Goal: Communication & Community: Ask a question

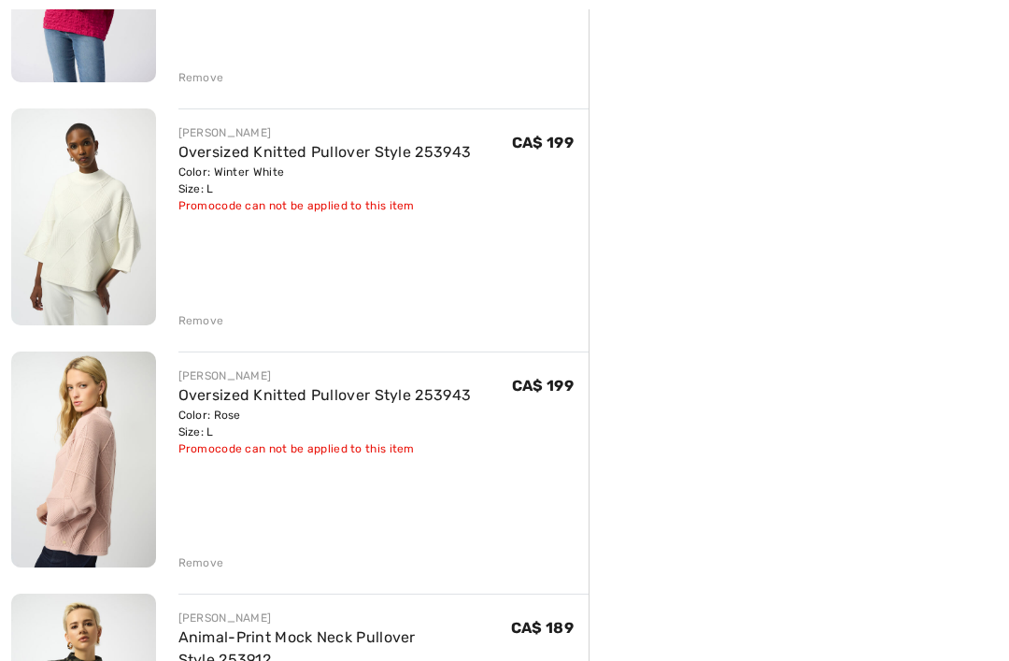
scroll to position [622, 0]
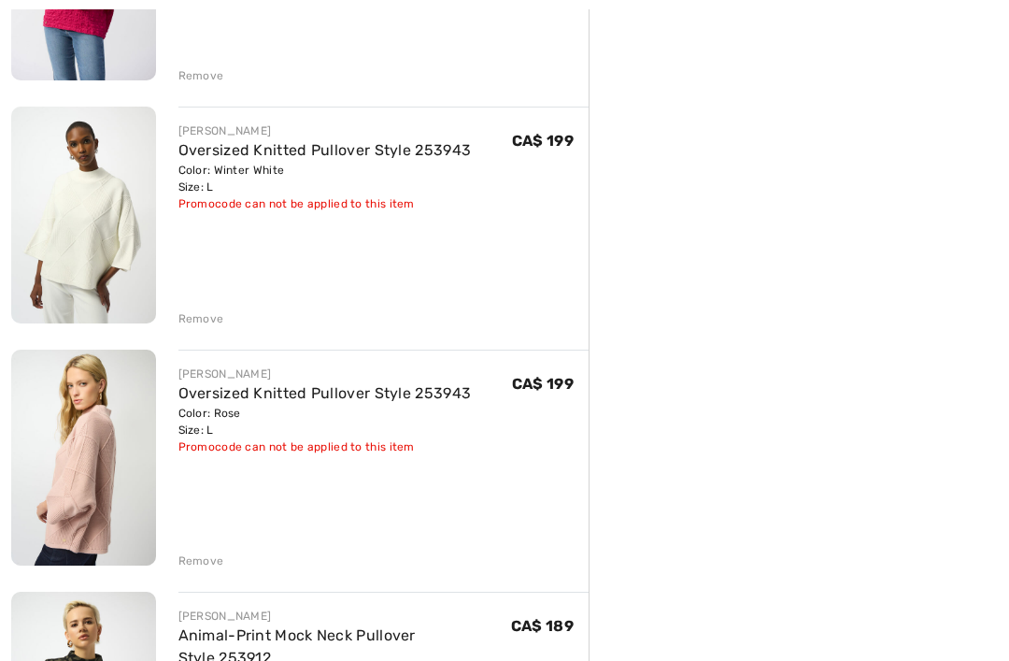
click at [204, 564] on div "Remove" at bounding box center [201, 561] width 46 height 17
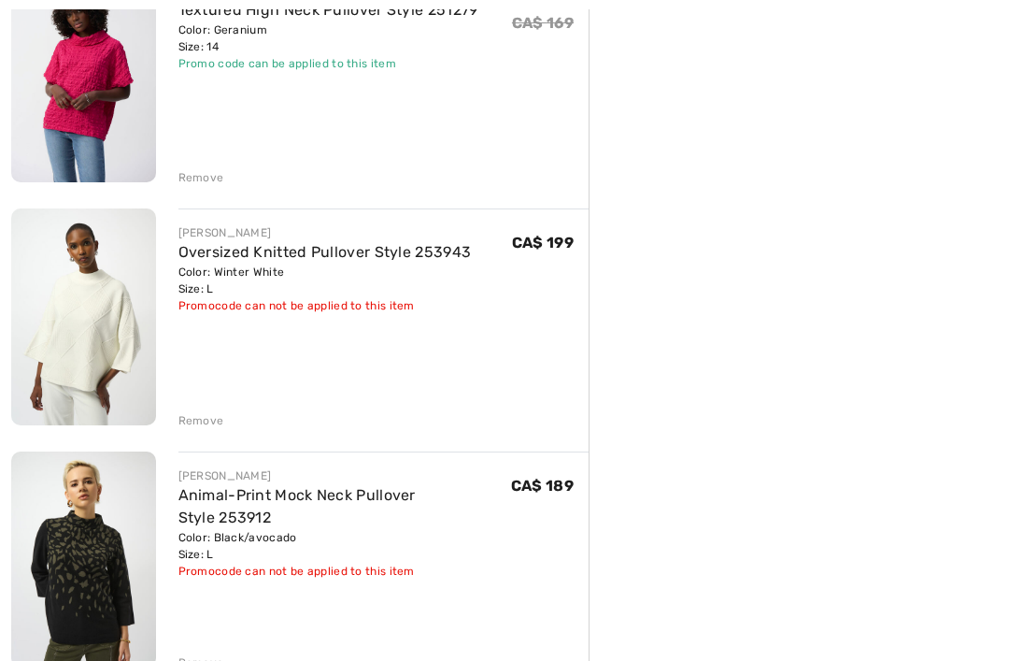
scroll to position [521, 0]
click at [220, 421] on div "Remove" at bounding box center [201, 420] width 46 height 17
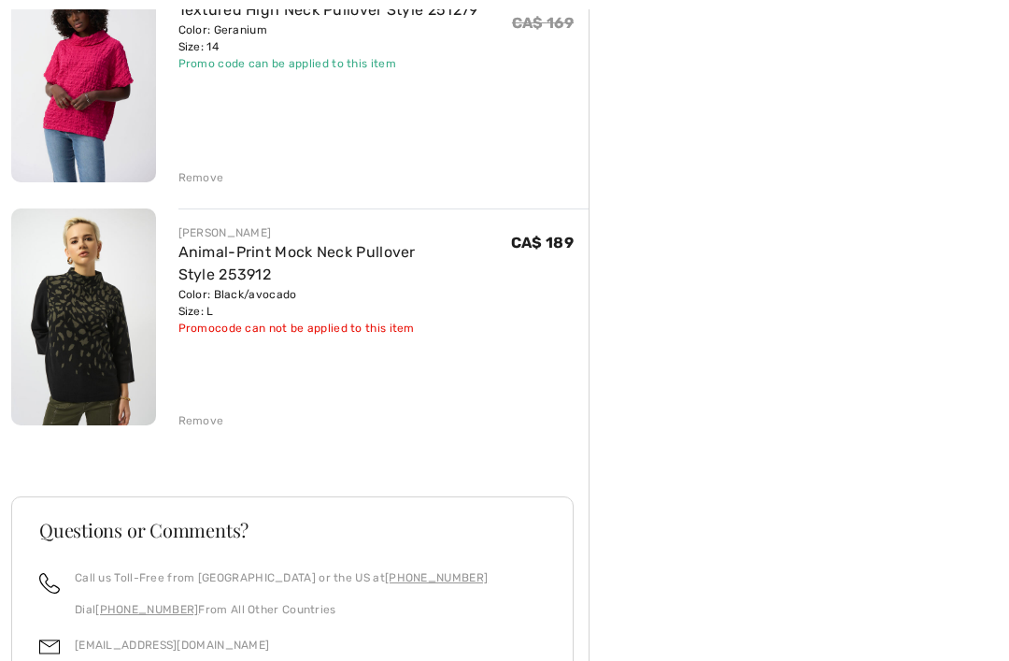
click at [102, 315] on img at bounding box center [83, 316] width 145 height 216
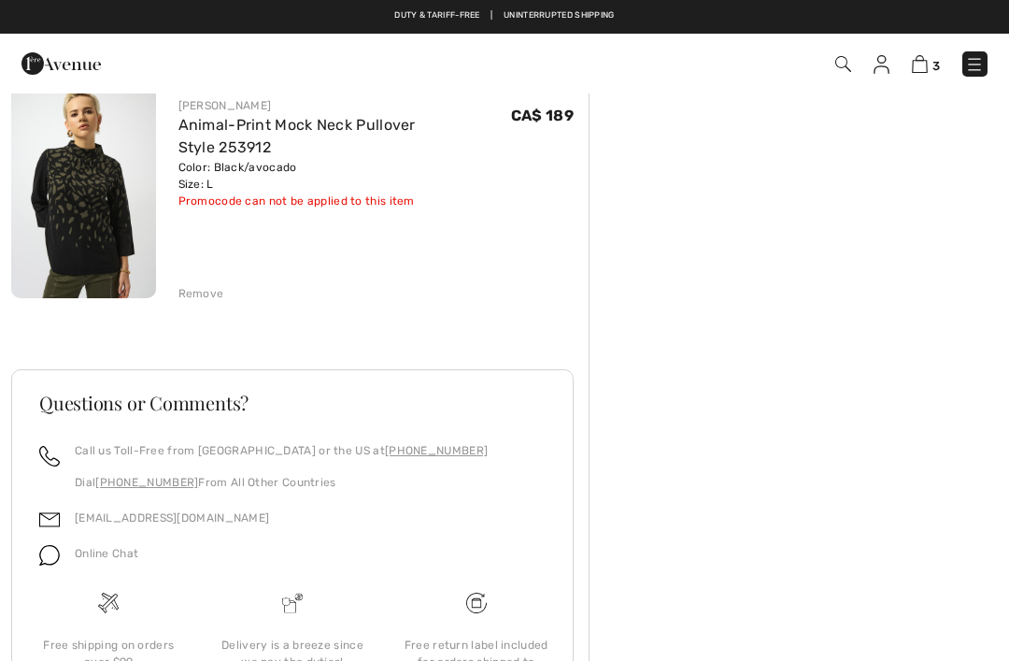
scroll to position [708, 0]
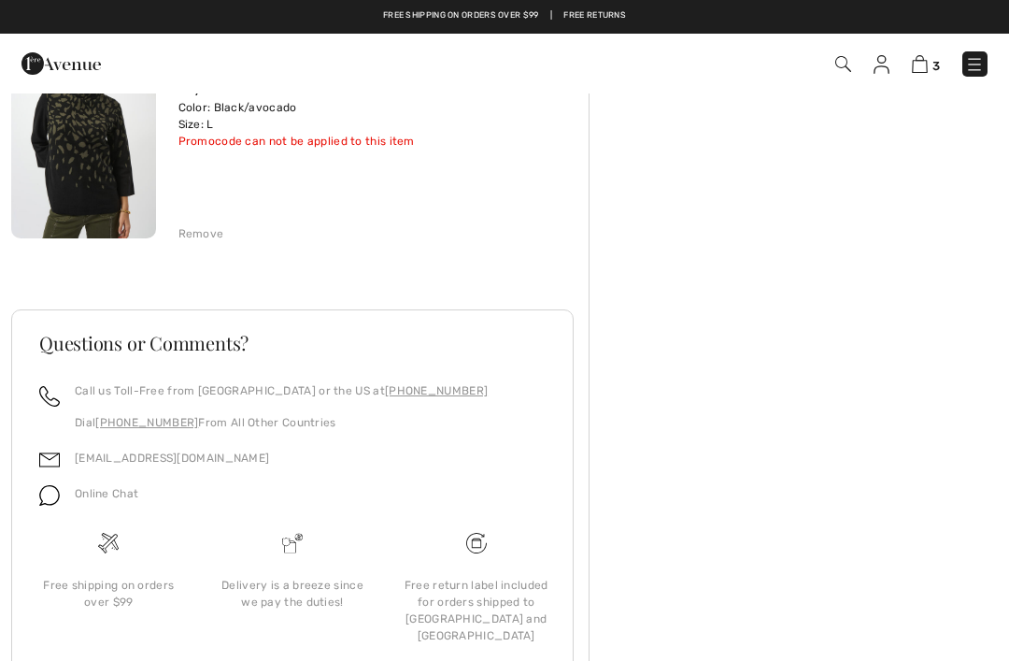
click at [49, 502] on img at bounding box center [49, 495] width 21 height 21
click at [79, 498] on span "Online Chat" at bounding box center [107, 493] width 64 height 13
click at [53, 497] on img at bounding box center [49, 495] width 21 height 21
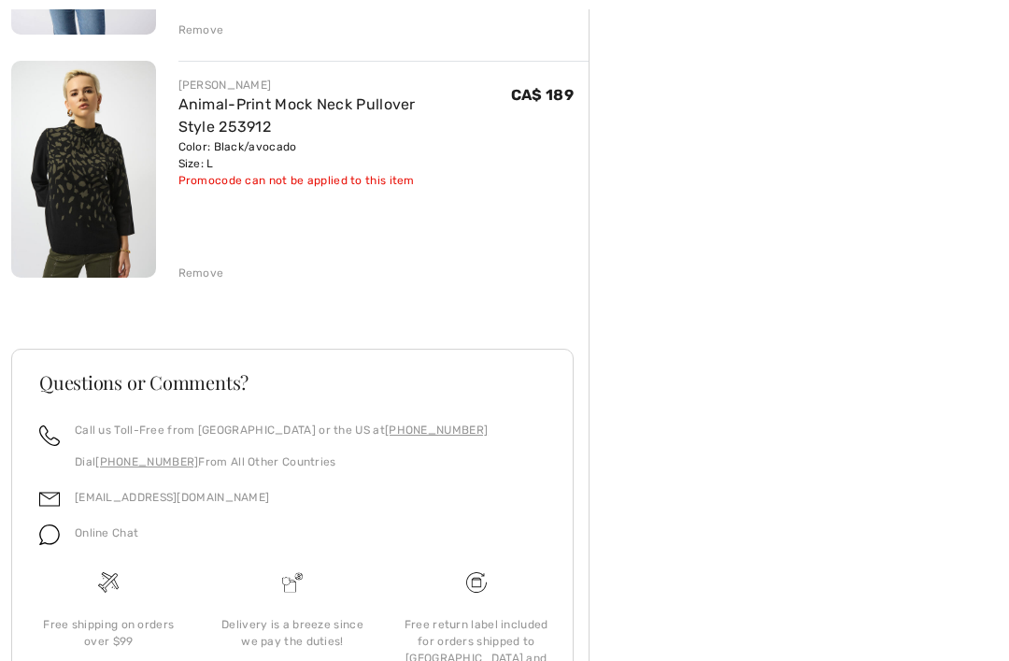
scroll to position [670, 0]
click at [107, 529] on span "Online Chat" at bounding box center [107, 531] width 64 height 13
click at [57, 535] on img at bounding box center [49, 533] width 21 height 21
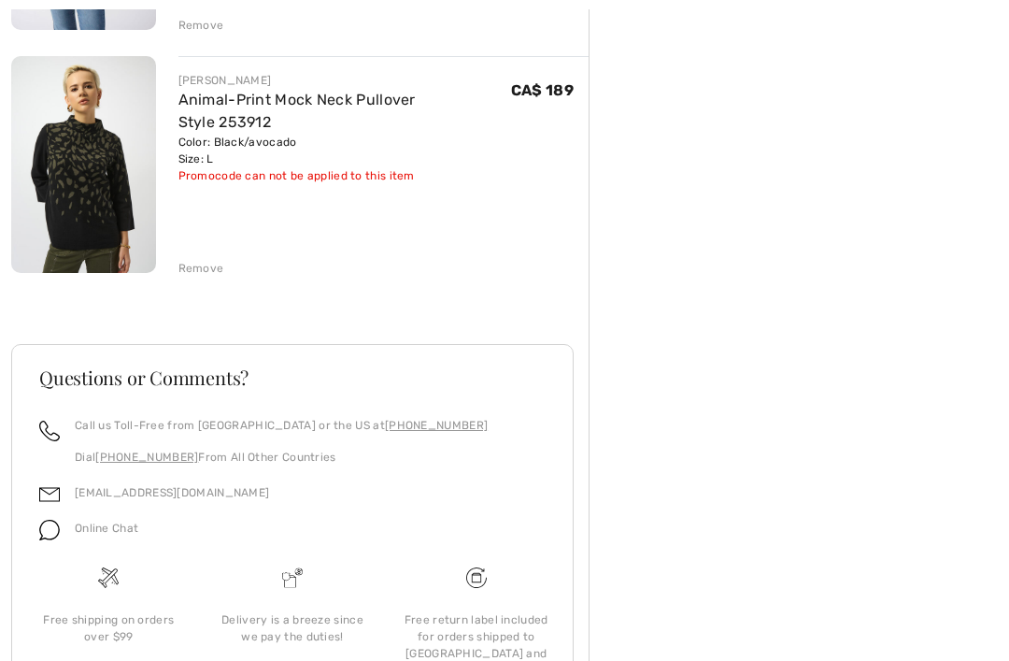
scroll to position [708, 0]
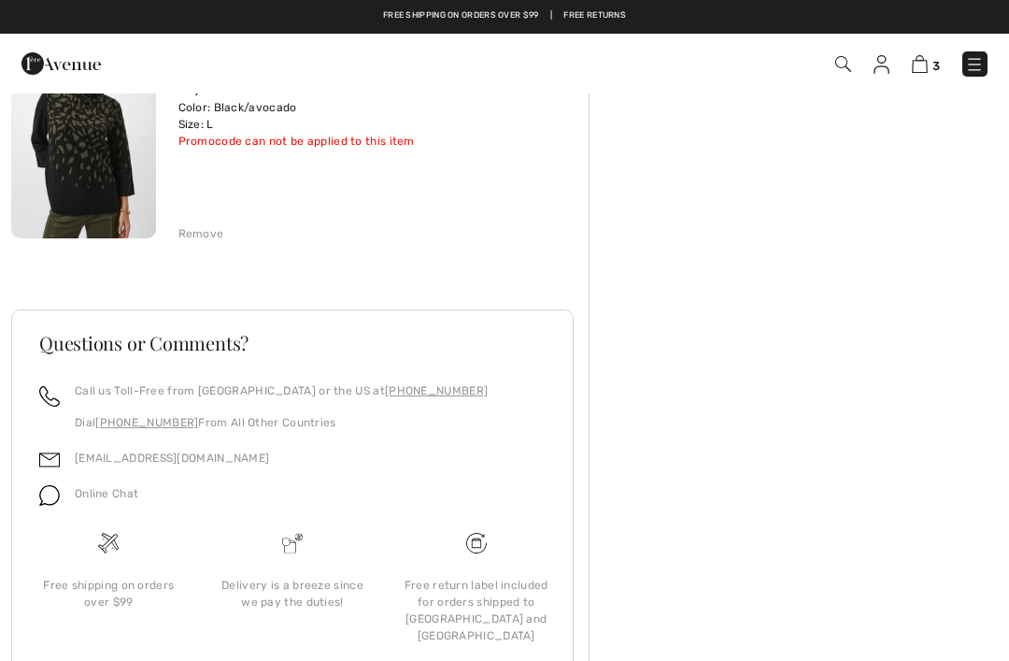
click at [57, 491] on img at bounding box center [49, 495] width 21 height 21
click at [122, 496] on span "Online Chat" at bounding box center [107, 493] width 64 height 13
click at [50, 494] on img at bounding box center [49, 495] width 21 height 21
click at [52, 460] on img at bounding box center [49, 460] width 21 height 21
click at [70, 389] on div "Call us Toll-Free from Canada or the US at +1 (888) 605-5525 Dial +1 (514) 225-…" at bounding box center [274, 414] width 428 height 64
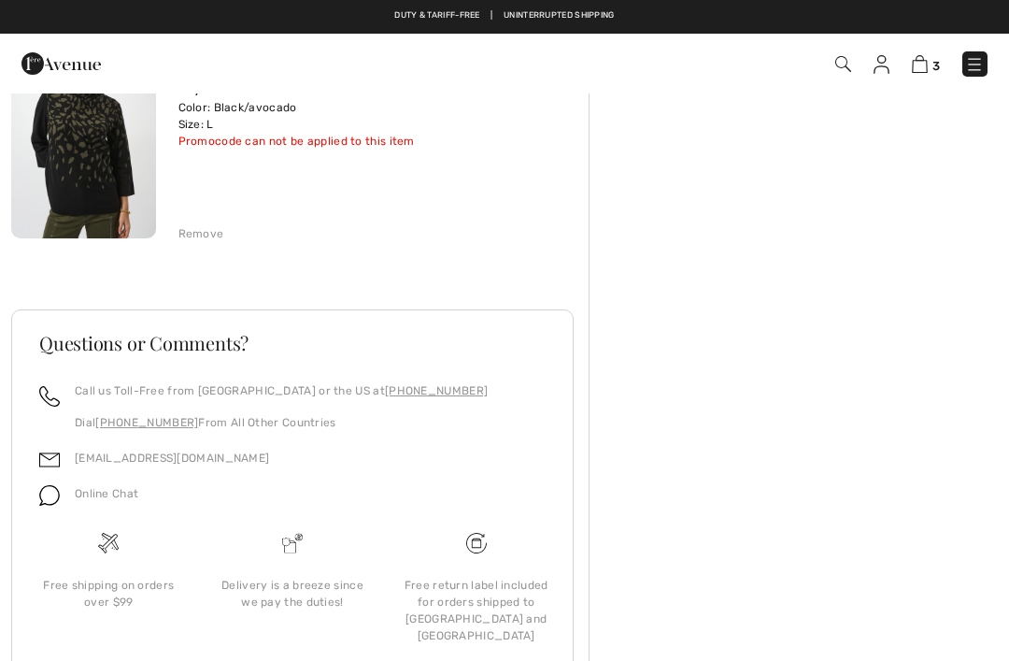
click at [56, 502] on img at bounding box center [49, 495] width 21 height 21
click at [85, 514] on div "Online Chat" at bounding box center [99, 499] width 79 height 36
click at [485, 542] on img at bounding box center [476, 543] width 21 height 21
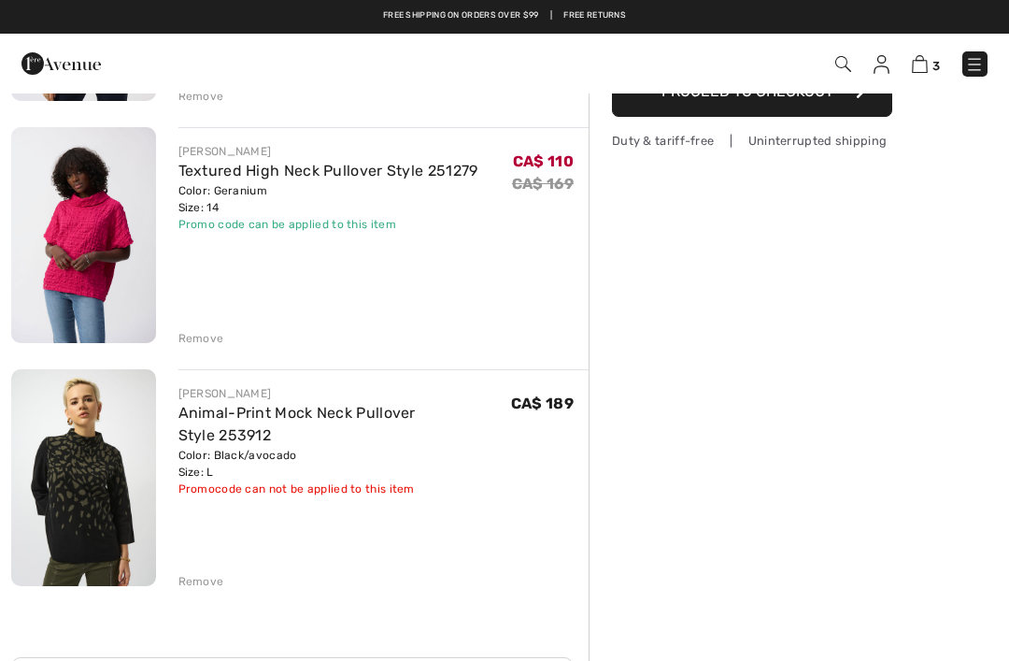
scroll to position [356, 0]
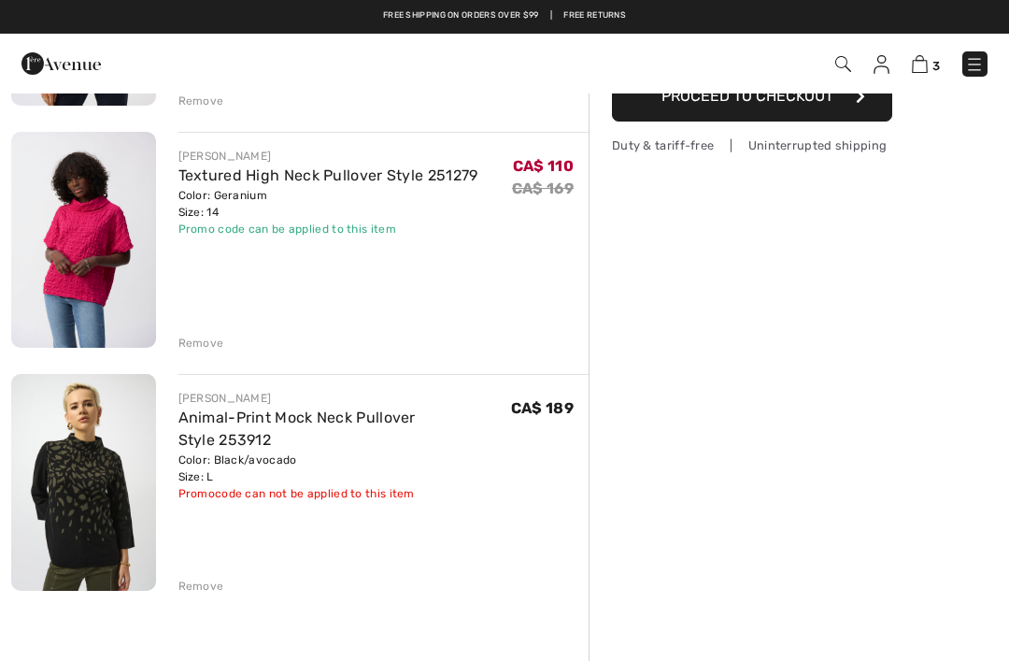
click at [755, 117] on button "Proceed to Checkout" at bounding box center [752, 96] width 280 height 50
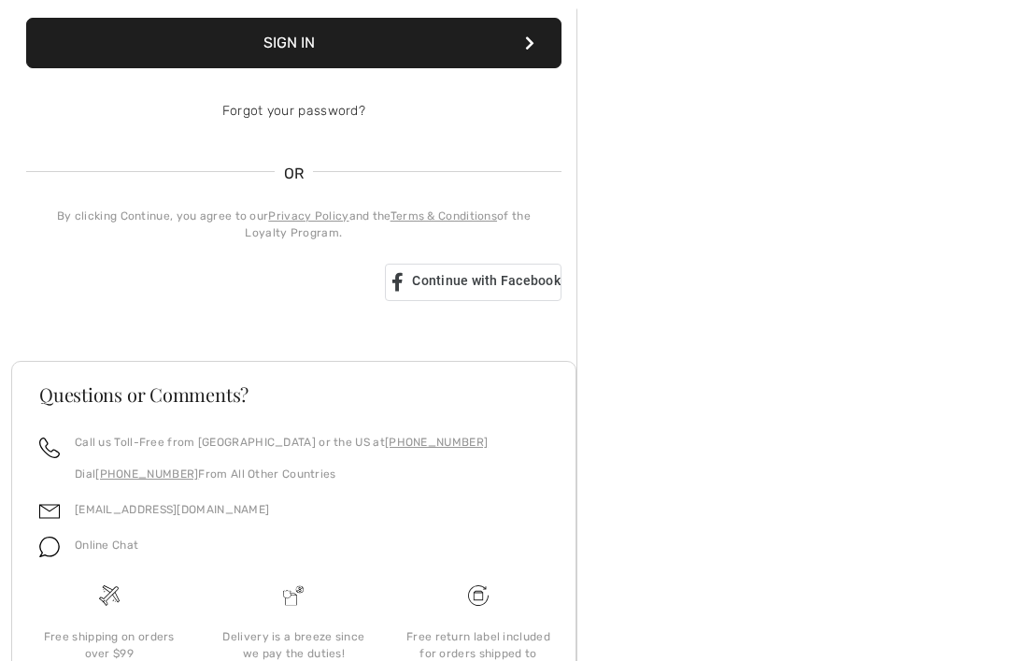
scroll to position [387, 0]
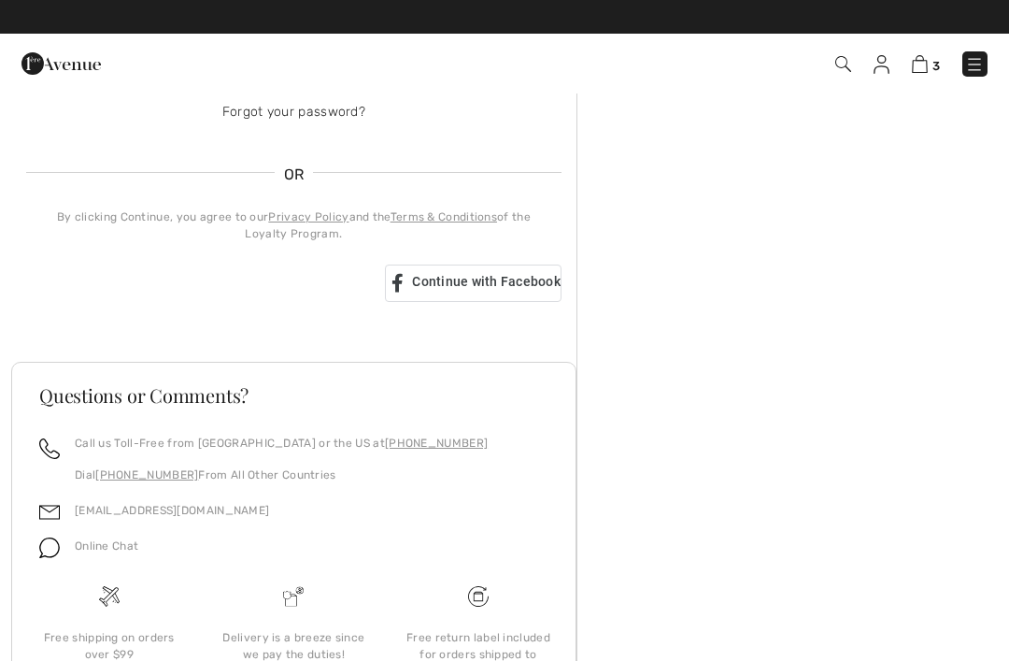
click at [56, 556] on img at bounding box center [49, 547] width 21 height 21
click at [101, 552] on p "Online Chat" at bounding box center [107, 545] width 64 height 17
click at [107, 547] on span "Online Chat" at bounding box center [107, 545] width 64 height 13
click at [93, 544] on span "Online Chat" at bounding box center [107, 545] width 64 height 13
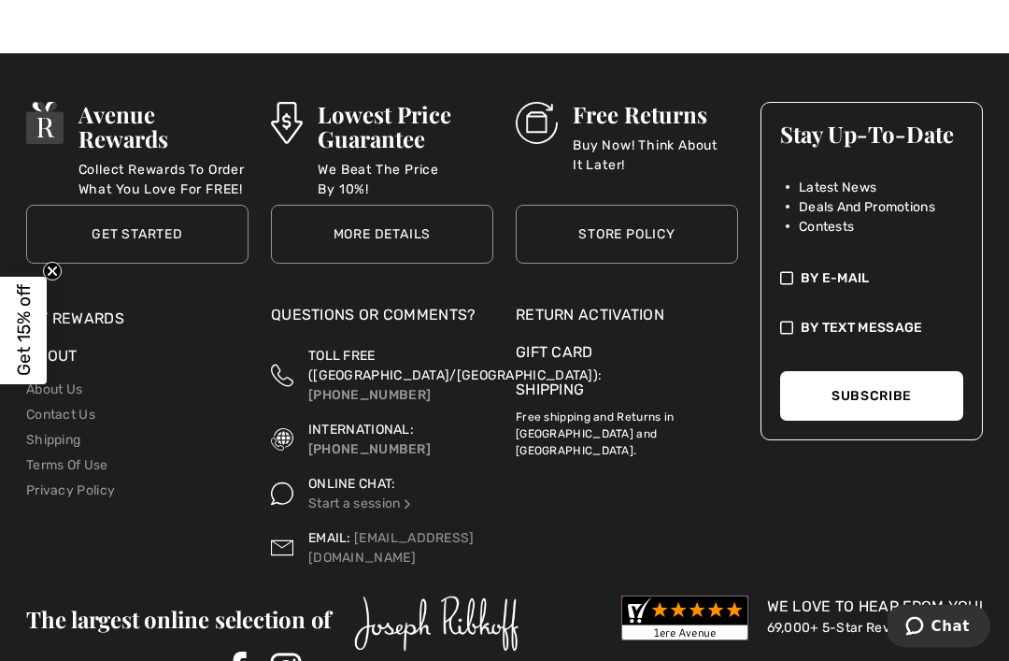
scroll to position [1584, 0]
click at [397, 495] on link "Start a session" at bounding box center [361, 503] width 106 height 16
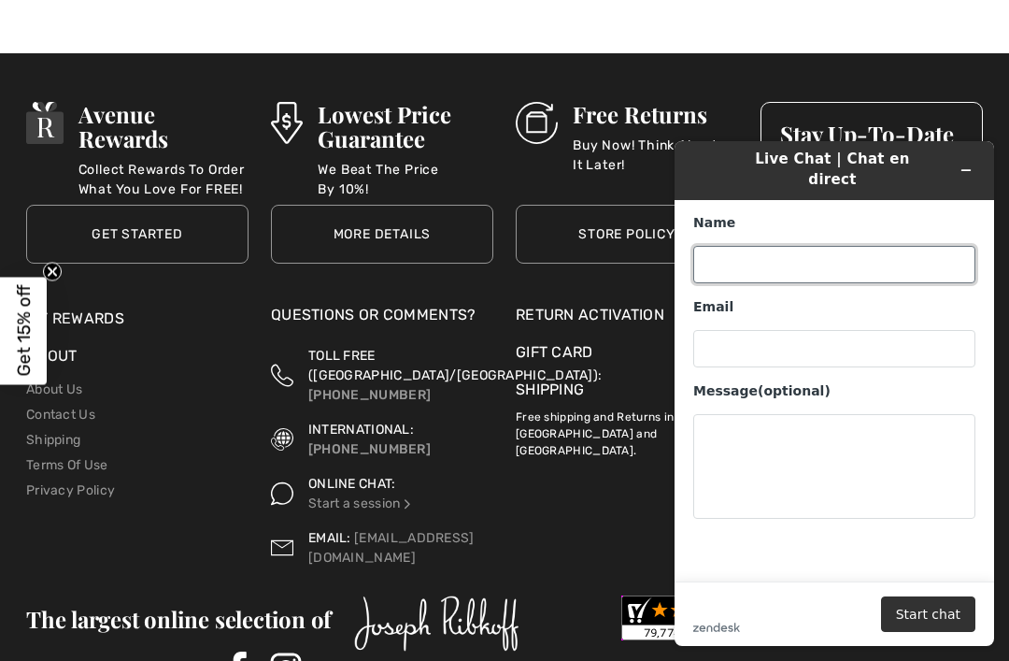
click at [849, 253] on input "Name" at bounding box center [834, 264] width 282 height 37
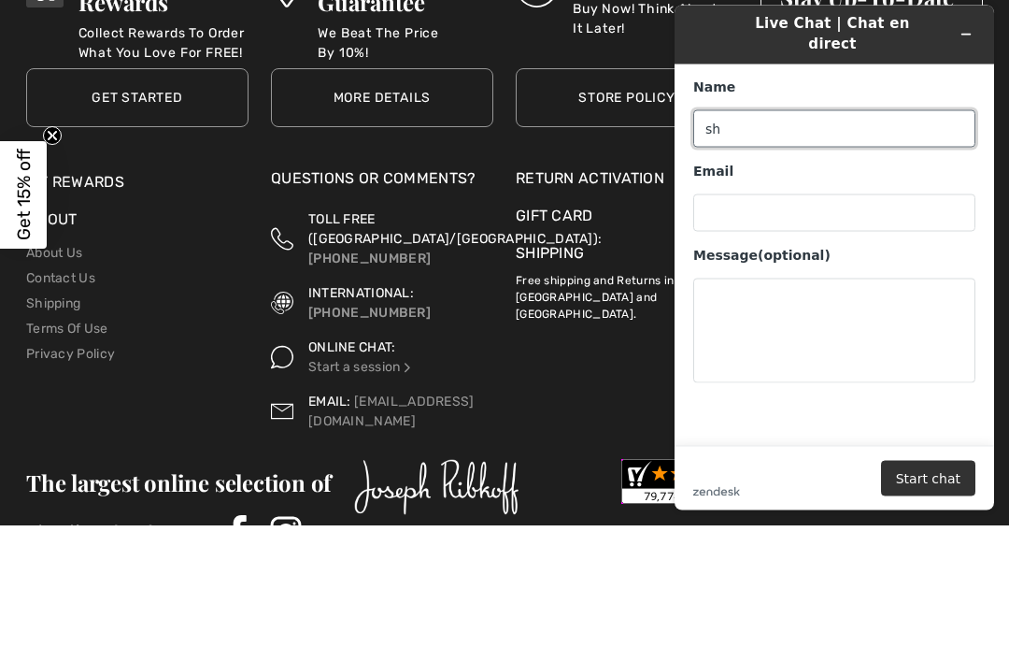
type input "s"
type input "Sharon"
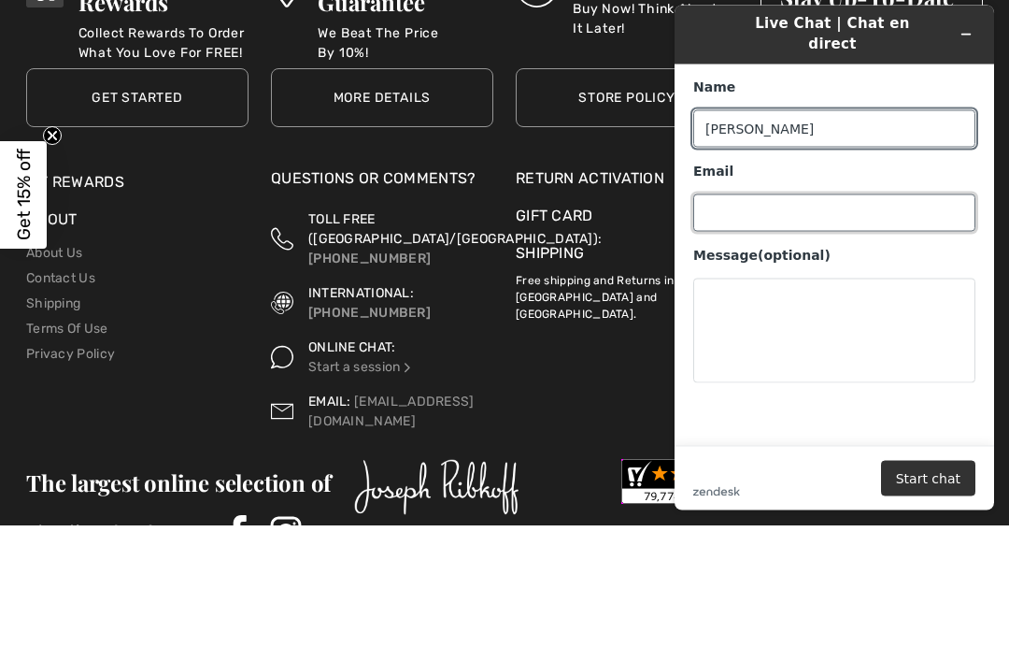
click at [769, 196] on input "Email" at bounding box center [834, 212] width 282 height 37
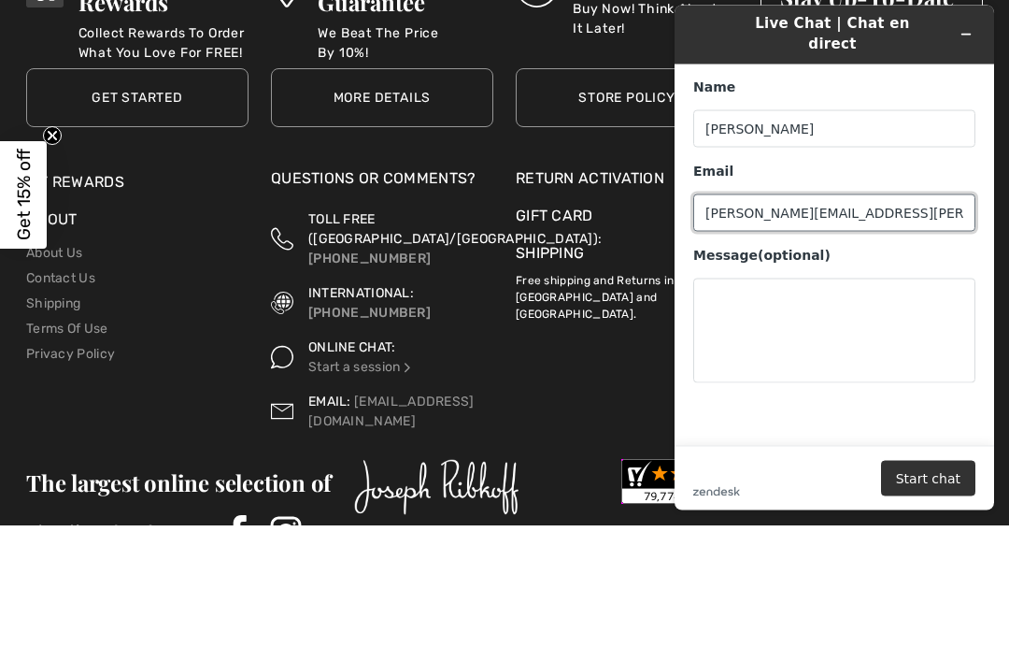
type input "sharon.nadeau@gmail.com"
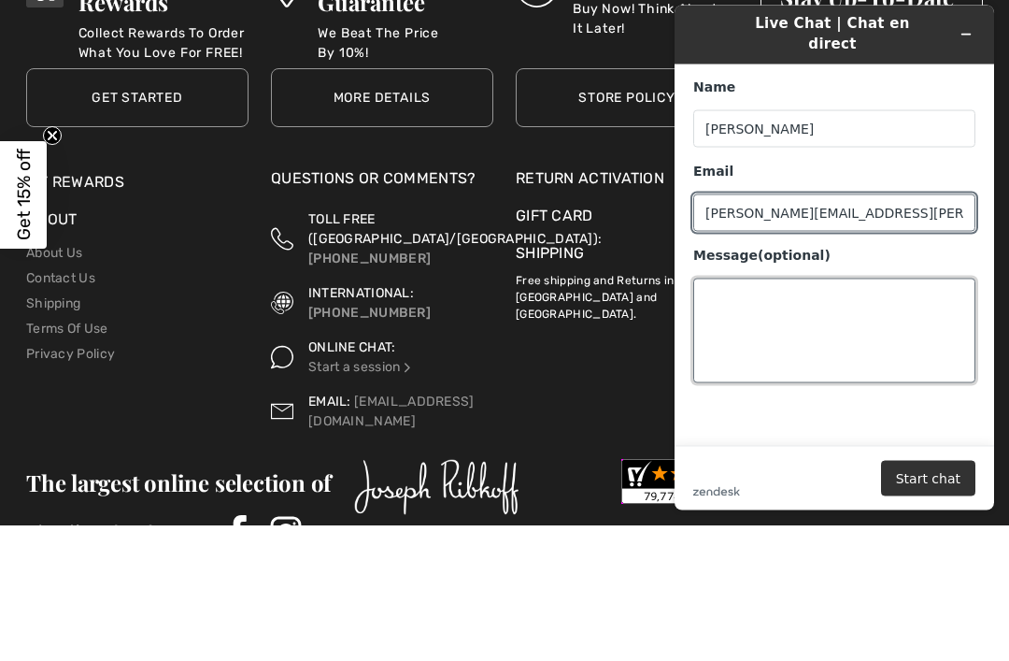
click at [794, 298] on textarea "Message (optional)" at bounding box center [834, 330] width 282 height 105
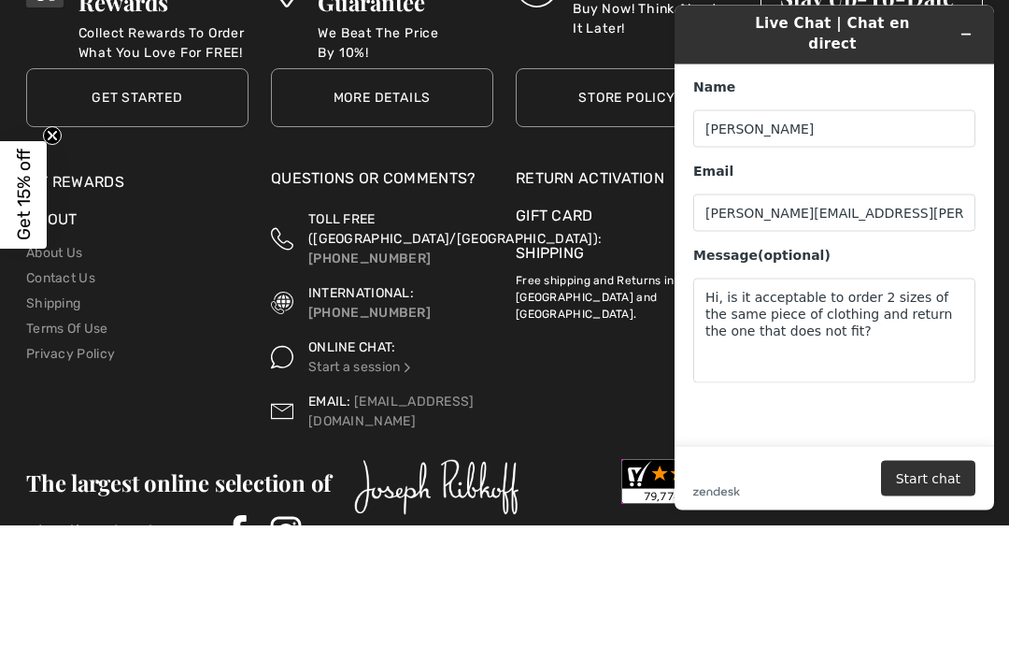
scroll to position [1655, 0]
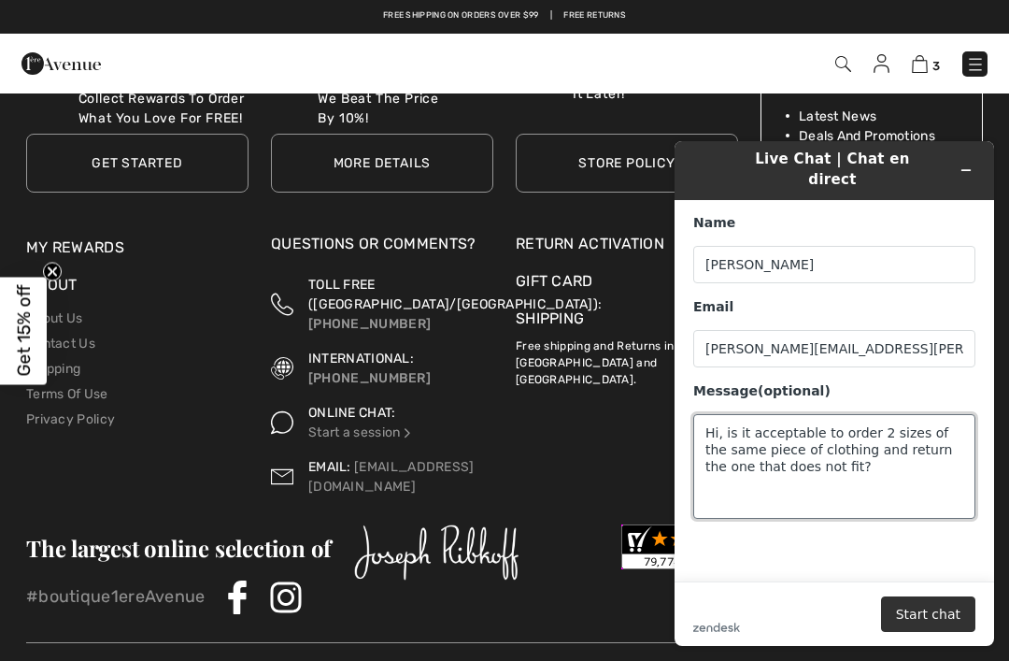
type textarea "Hi, is it acceptable to order 2 sizes of the same piece of clothing and return …"
click at [936, 614] on button "Start chat" at bounding box center [928, 614] width 94 height 36
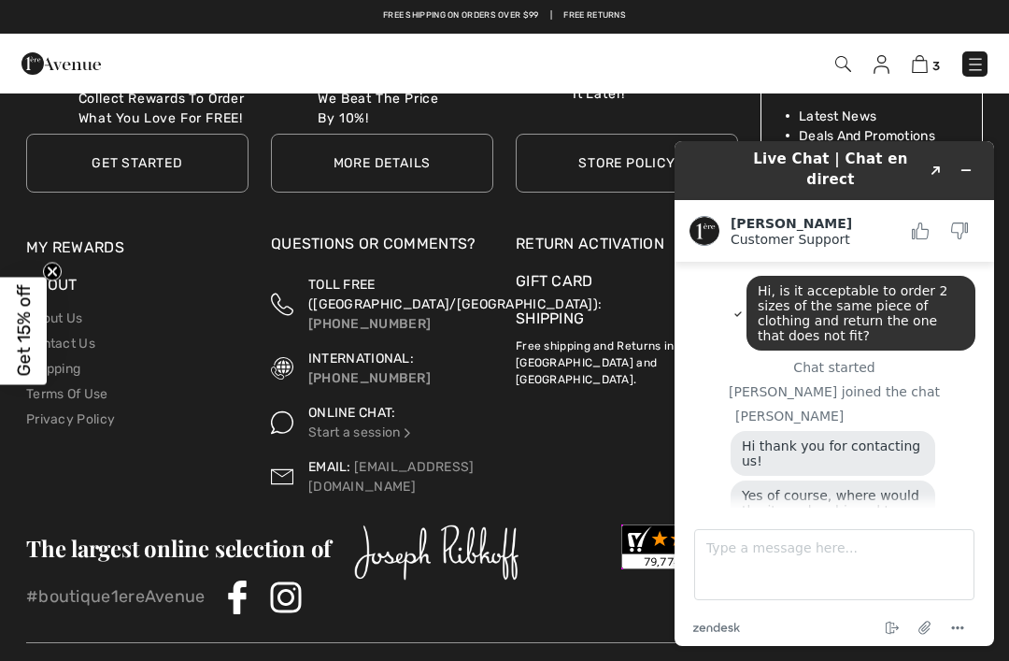
scroll to position [30, 0]
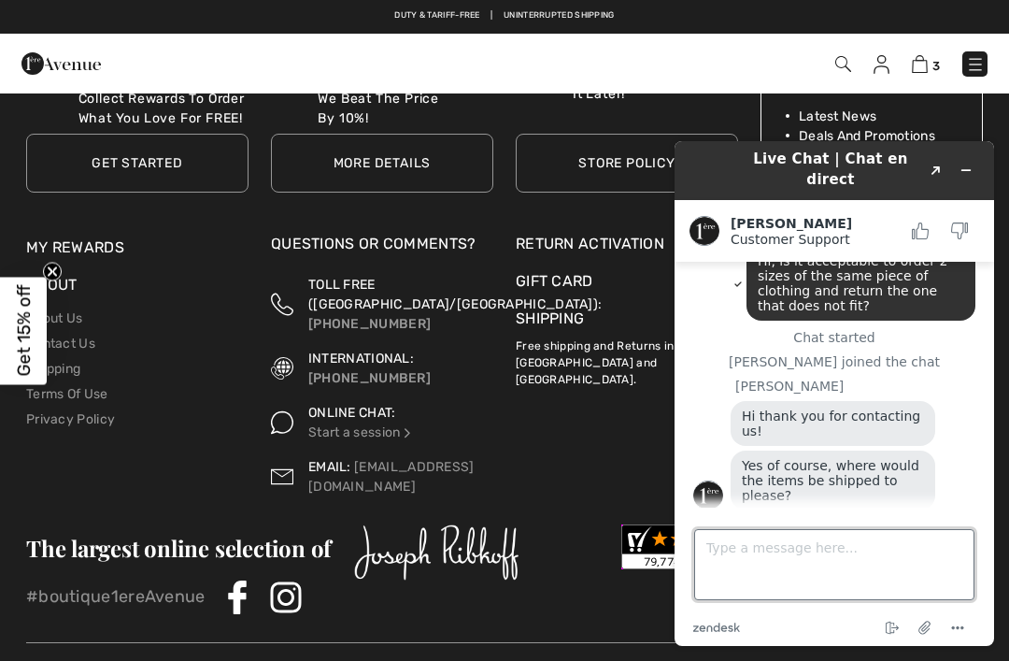
click at [819, 550] on textarea "Type a message here..." at bounding box center [834, 564] width 280 height 71
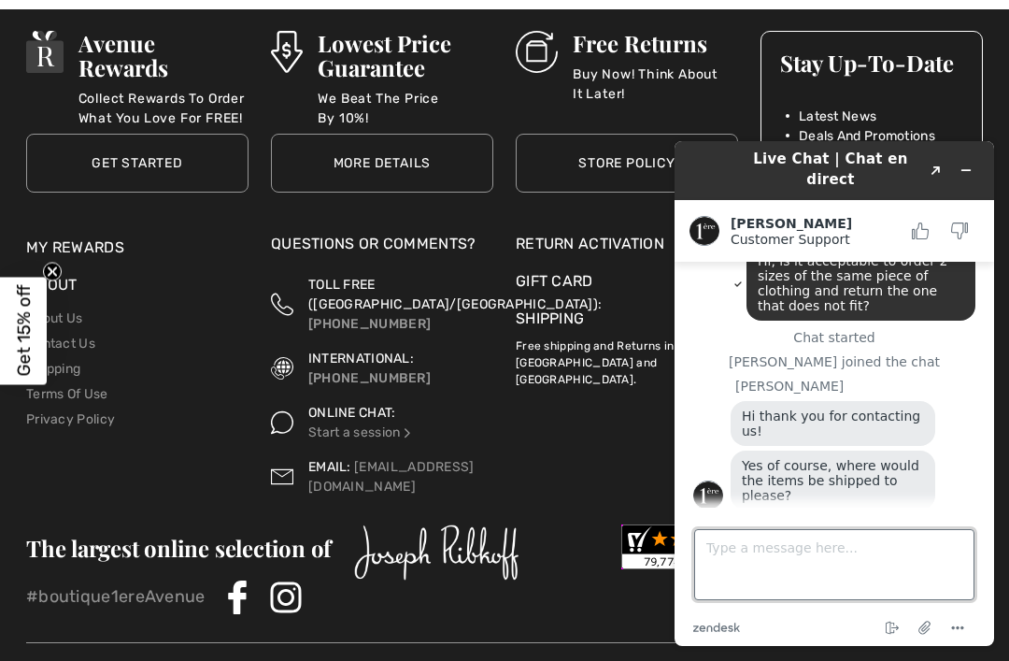
scroll to position [1715, 0]
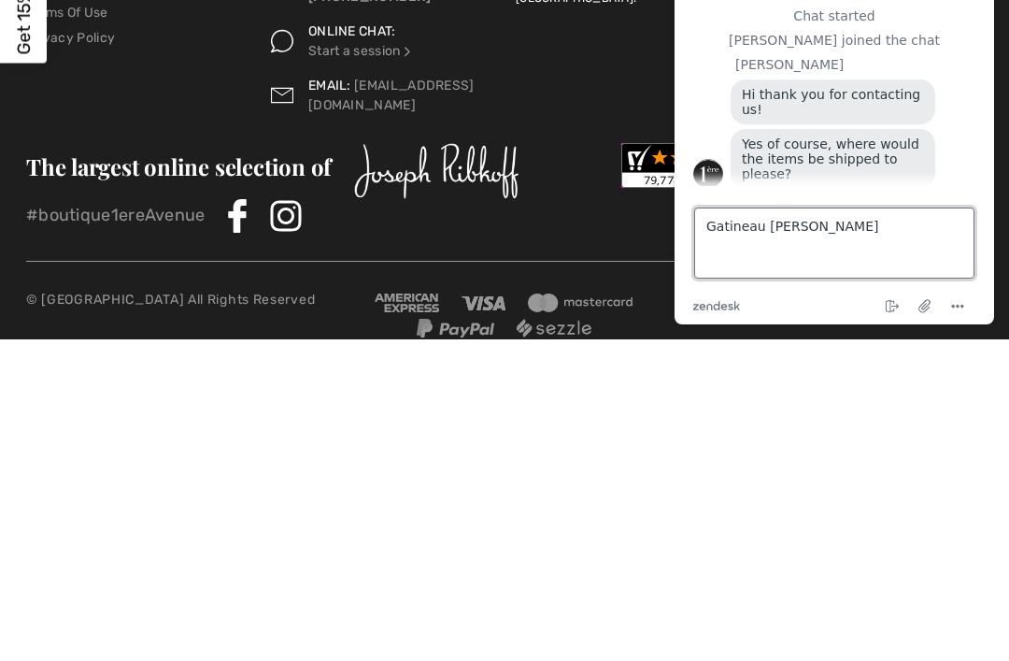
type textarea "Gatineau quebec"
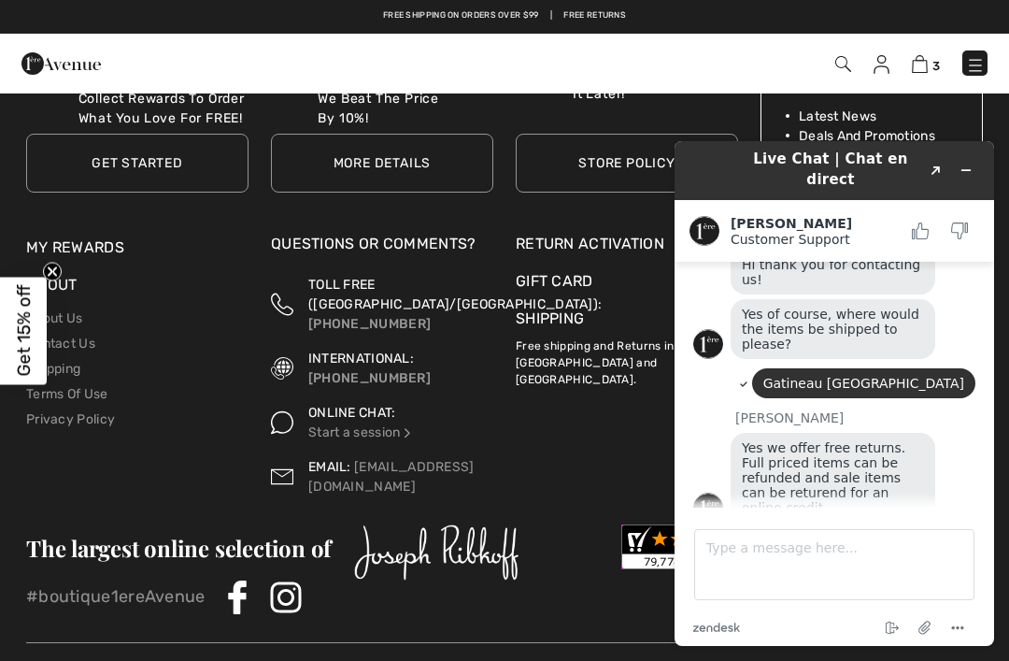
scroll to position [180, 0]
click at [920, 222] on icon "Rate this chat as good" at bounding box center [920, 230] width 17 height 17
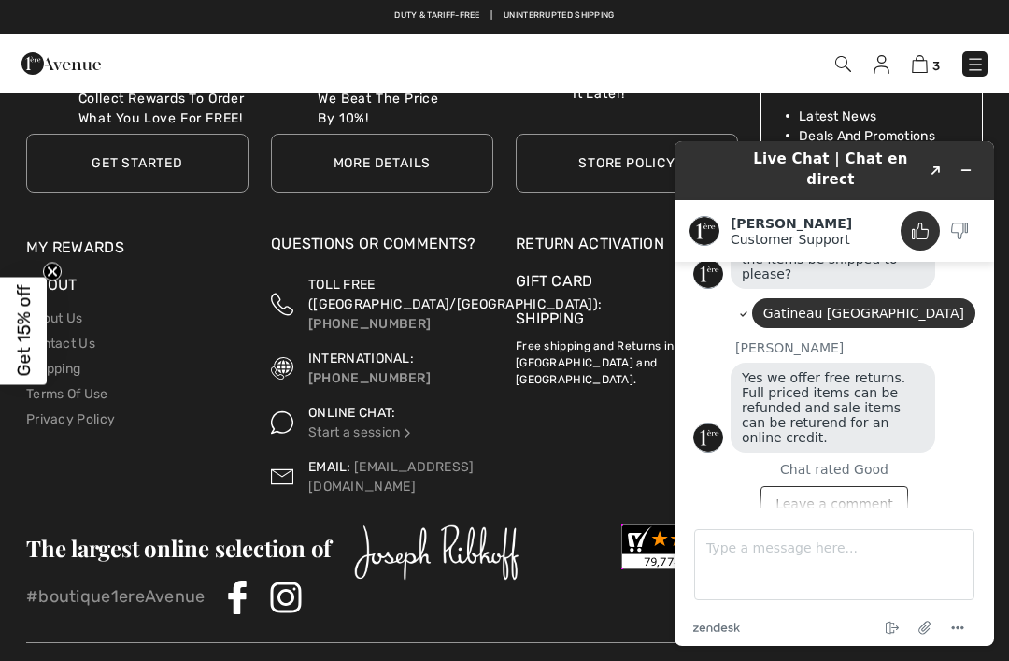
click at [93, 335] on link "Contact Us" at bounding box center [60, 343] width 69 height 16
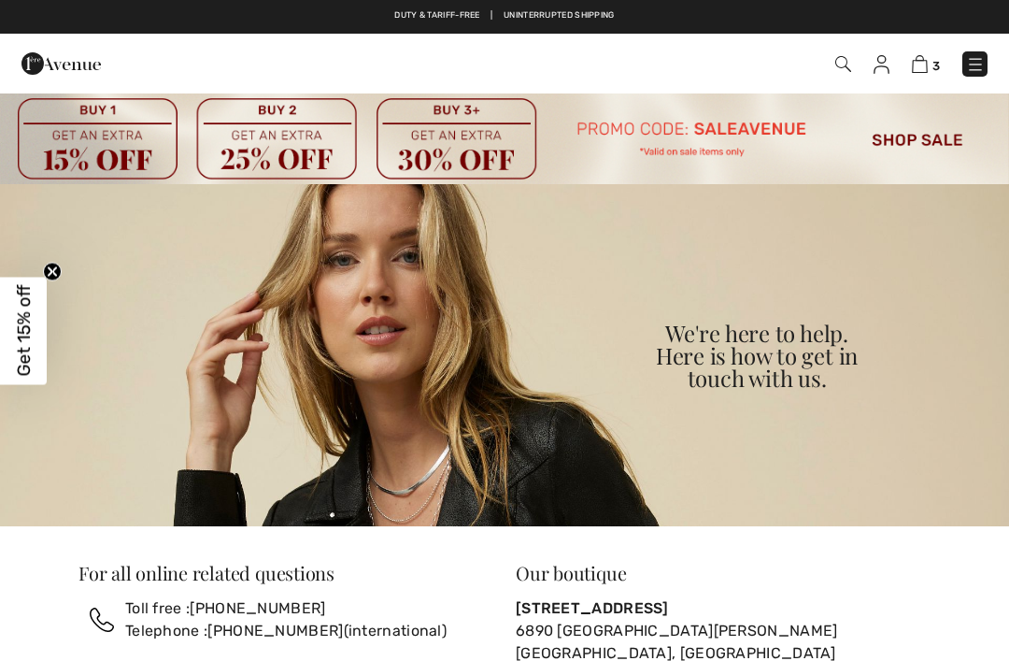
scroll to position [256, 0]
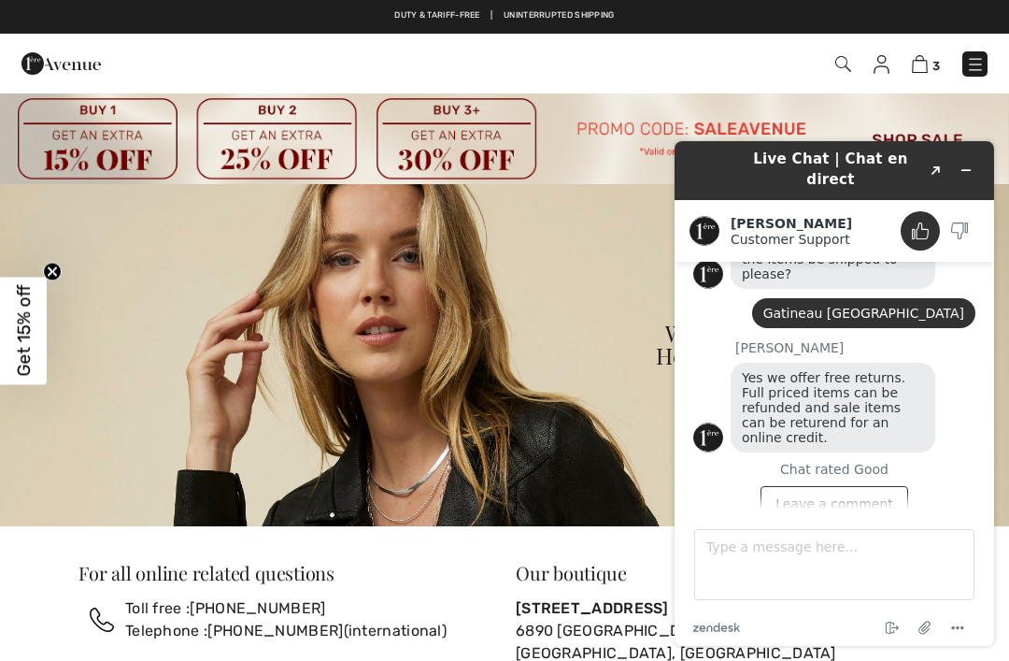
click at [151, 302] on img at bounding box center [504, 355] width 1009 height 342
click at [971, 164] on icon "Minimize widget" at bounding box center [966, 170] width 13 height 13
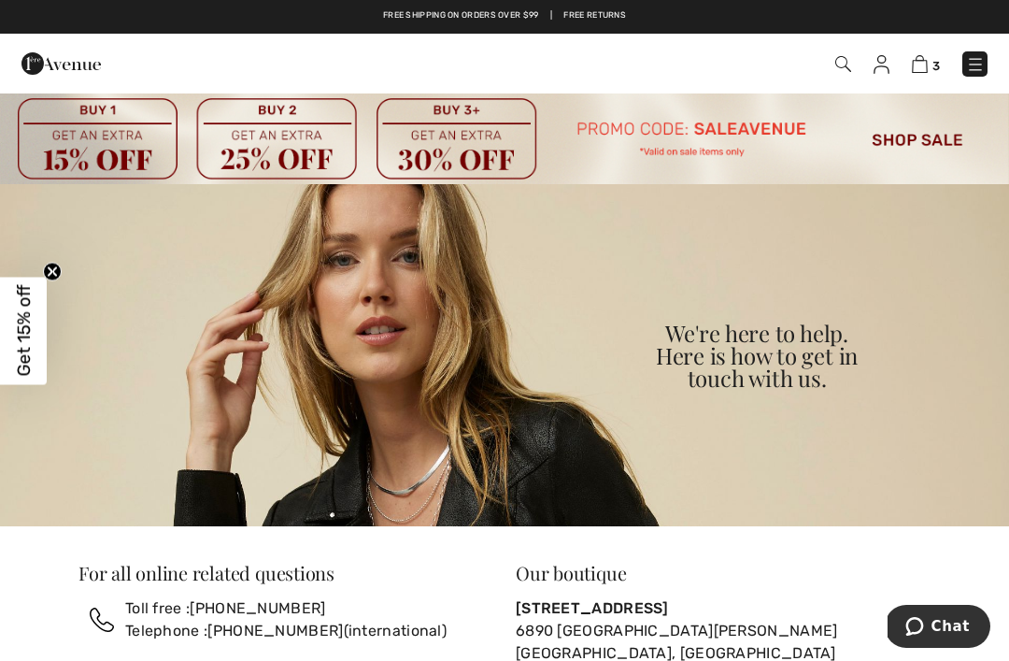
click at [923, 68] on img at bounding box center [920, 64] width 16 height 18
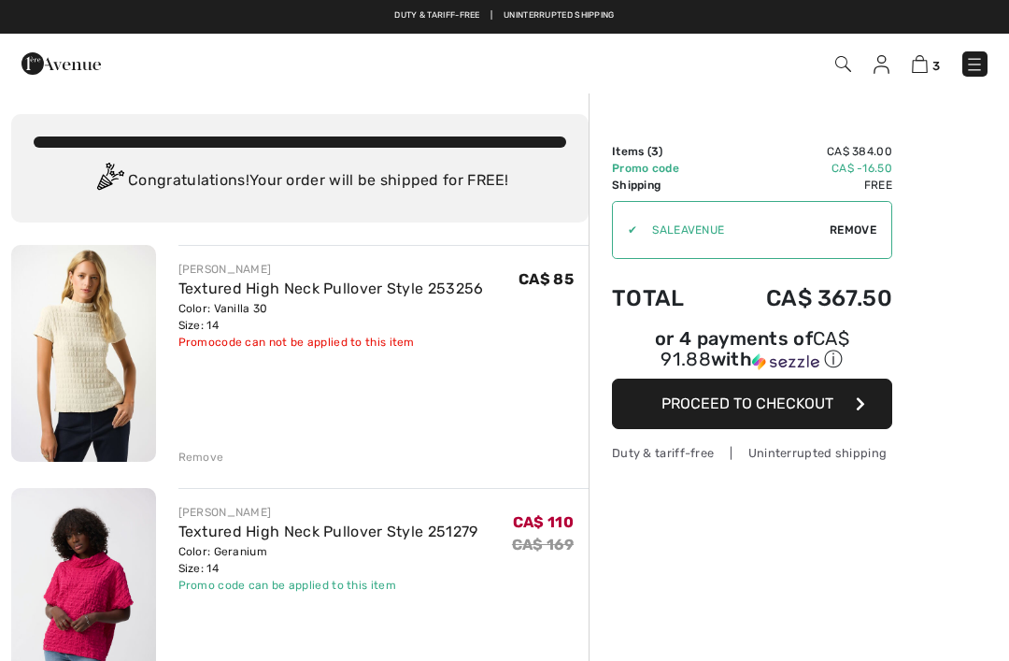
checkbox input "true"
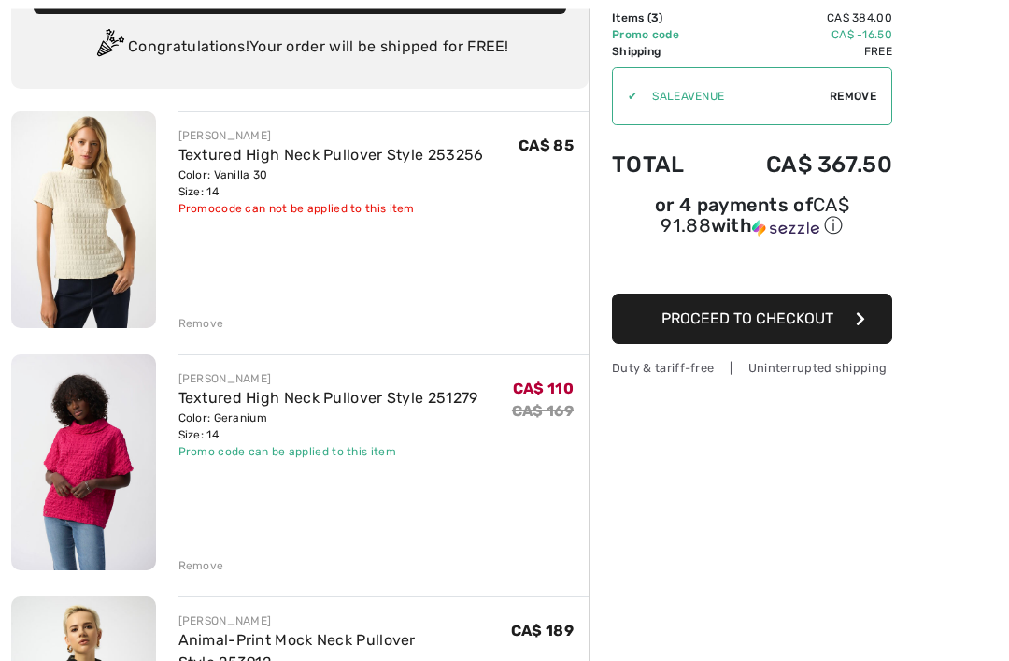
scroll to position [204, 0]
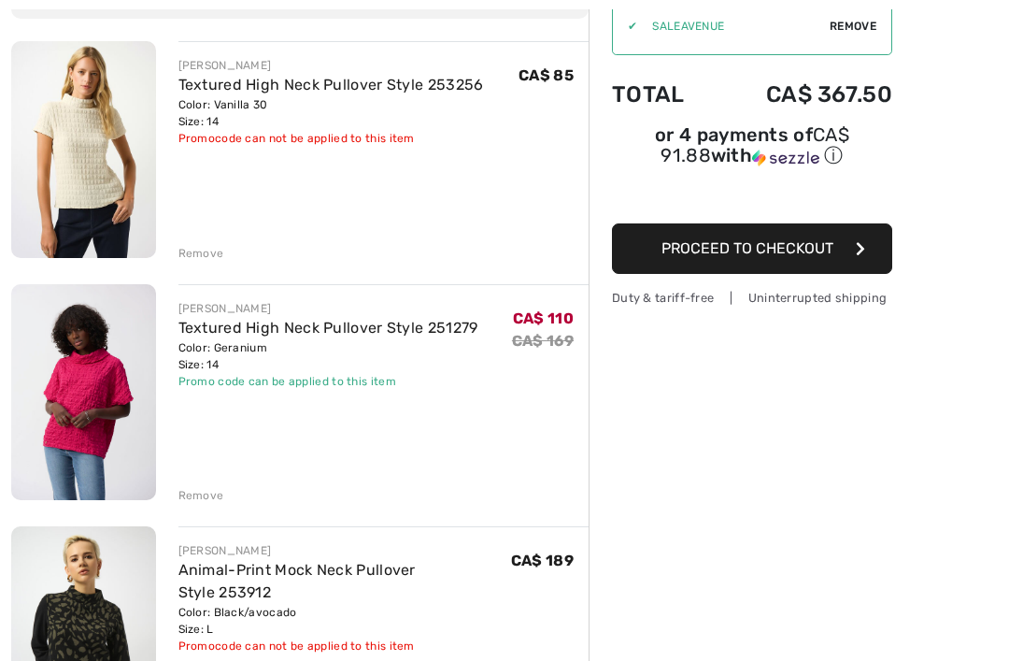
click at [85, 182] on img at bounding box center [83, 149] width 145 height 217
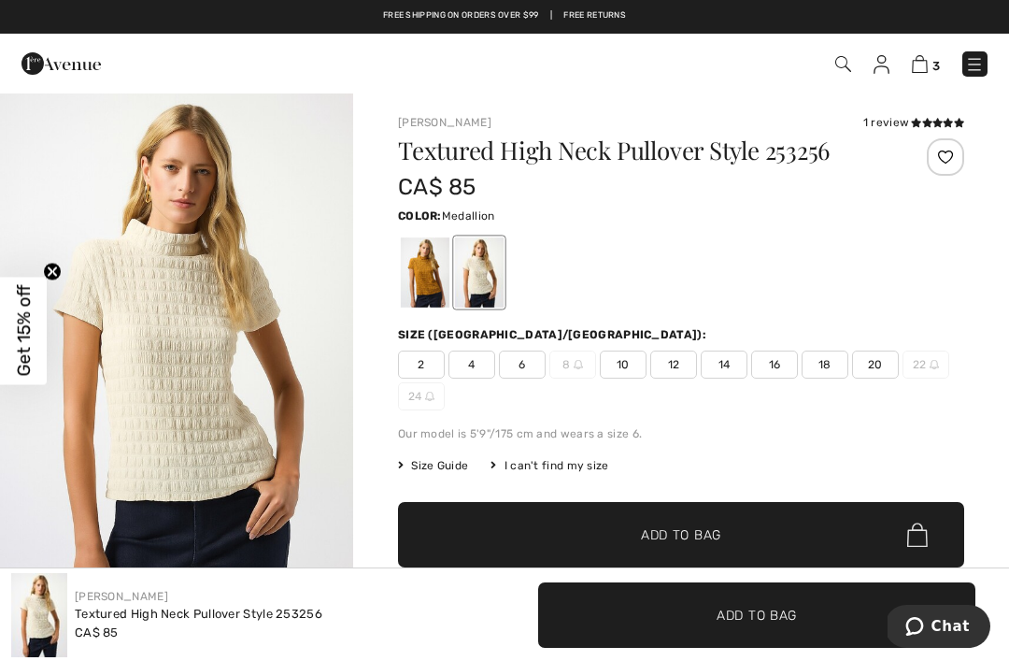
click at [423, 276] on div at bounding box center [425, 272] width 49 height 70
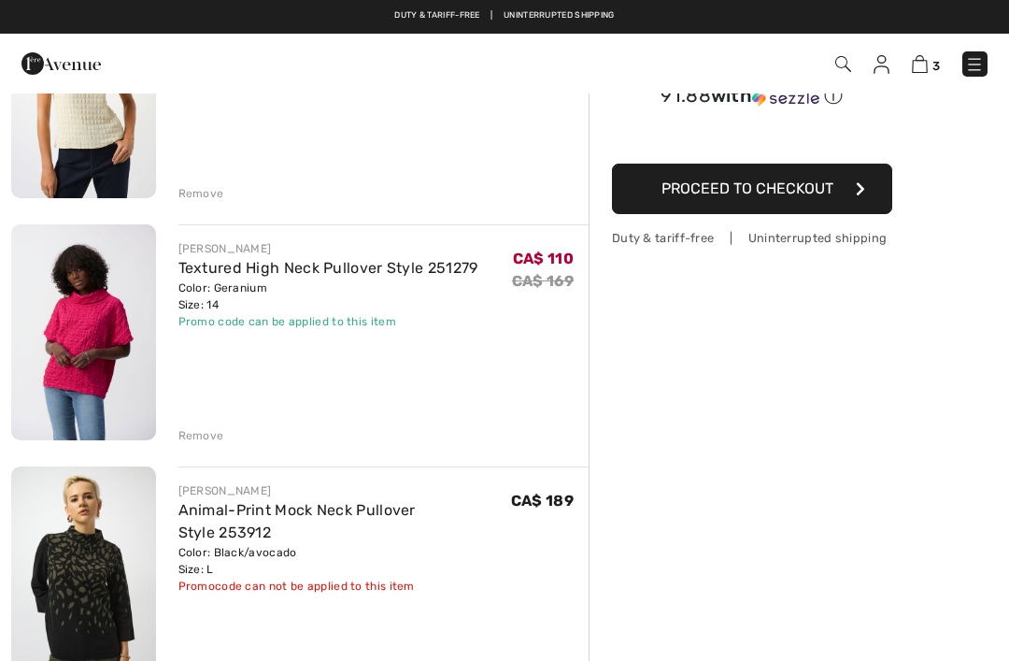
click at [74, 328] on img at bounding box center [83, 332] width 145 height 216
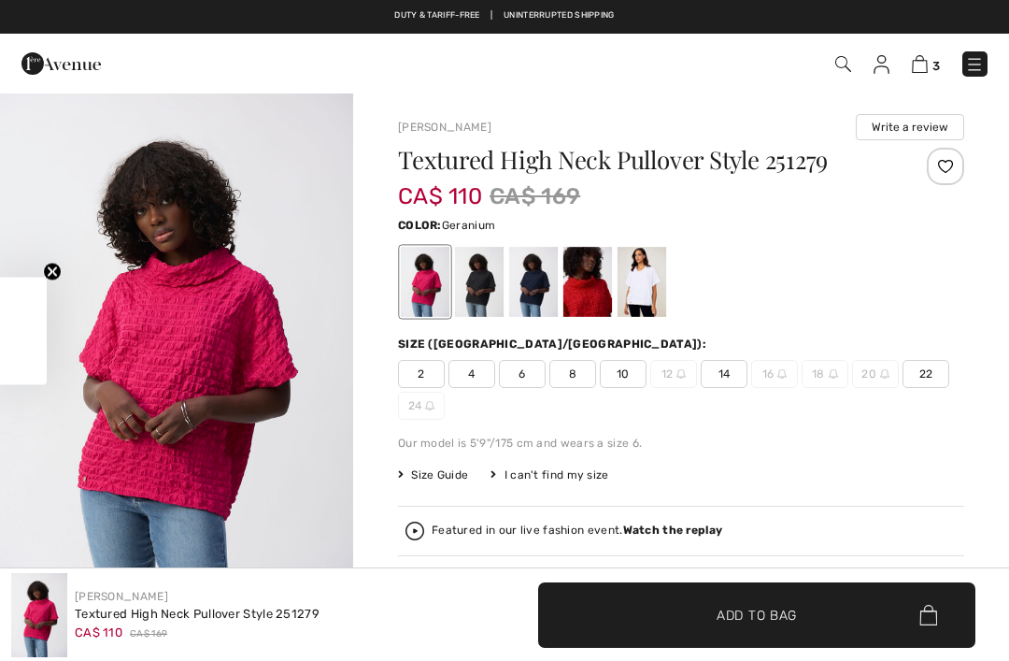
scroll to position [64, 0]
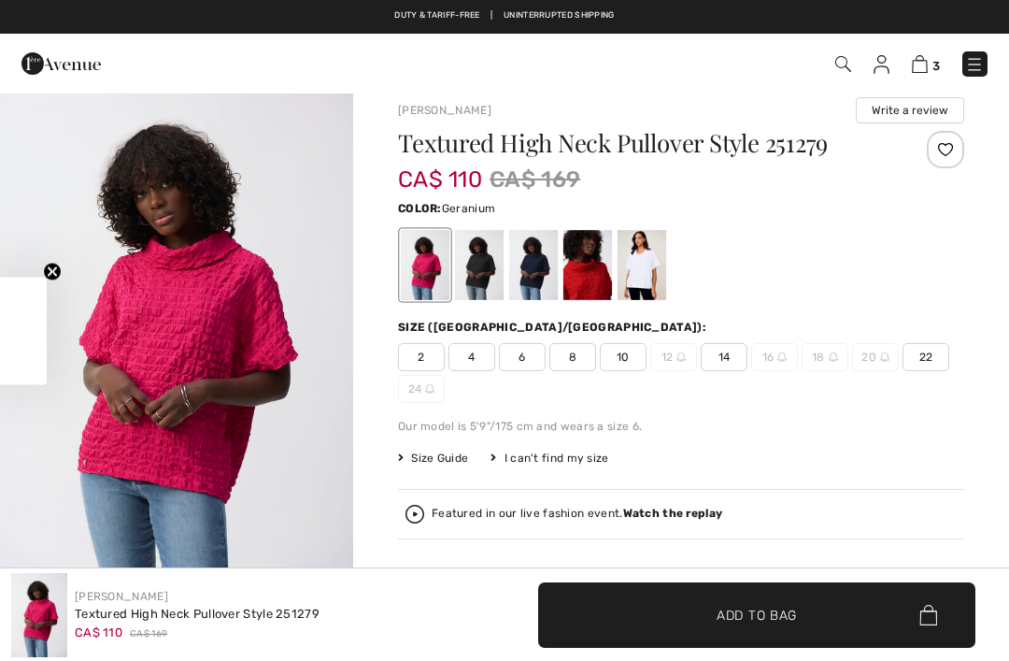
checkbox input "true"
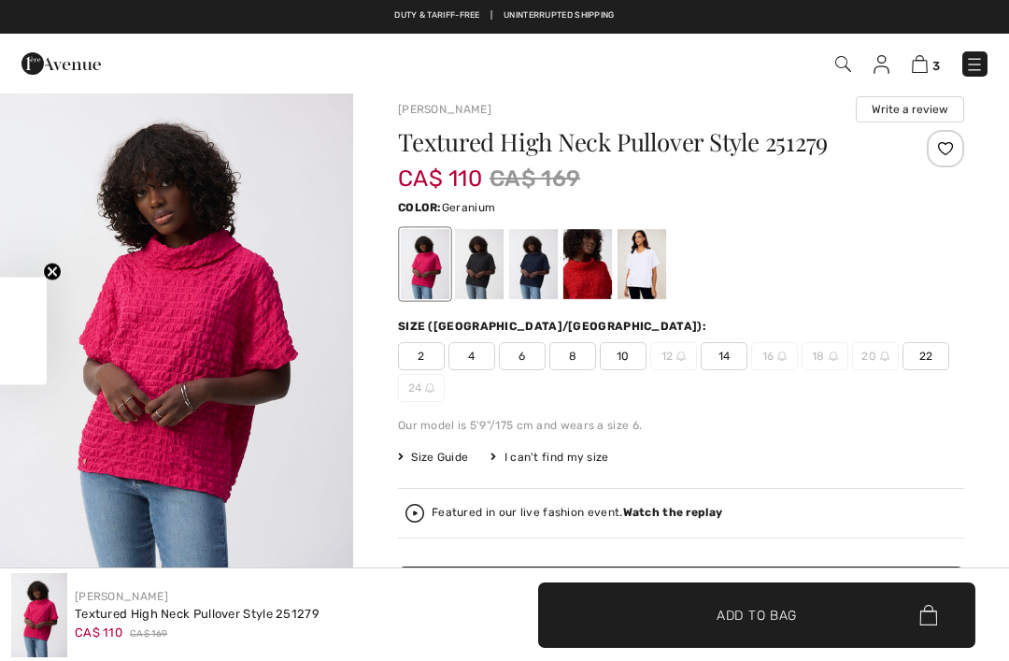
checkbox input "true"
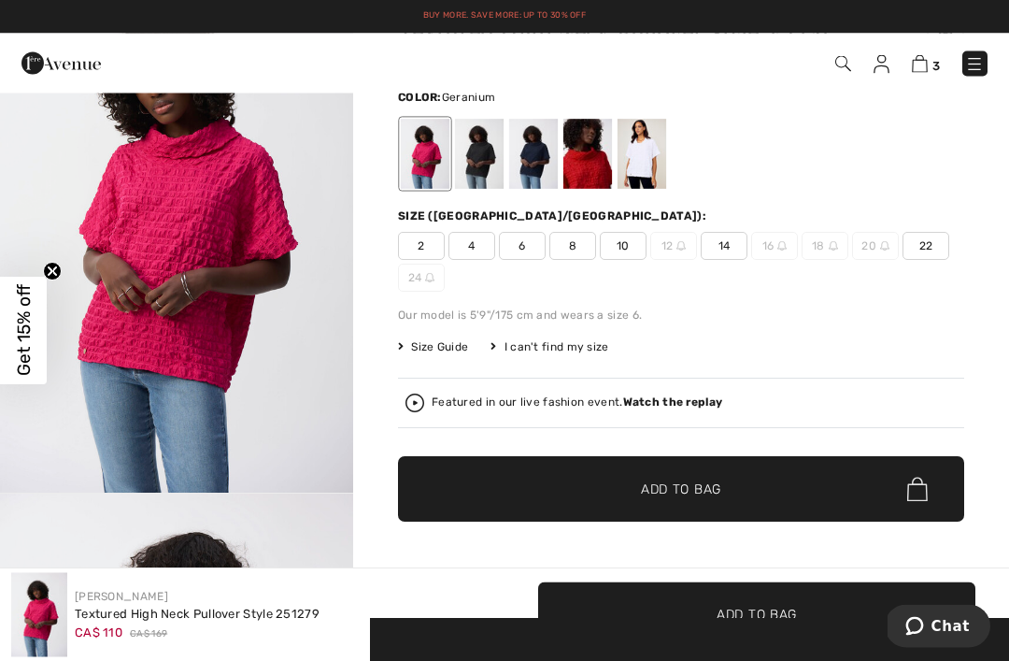
scroll to position [0, 0]
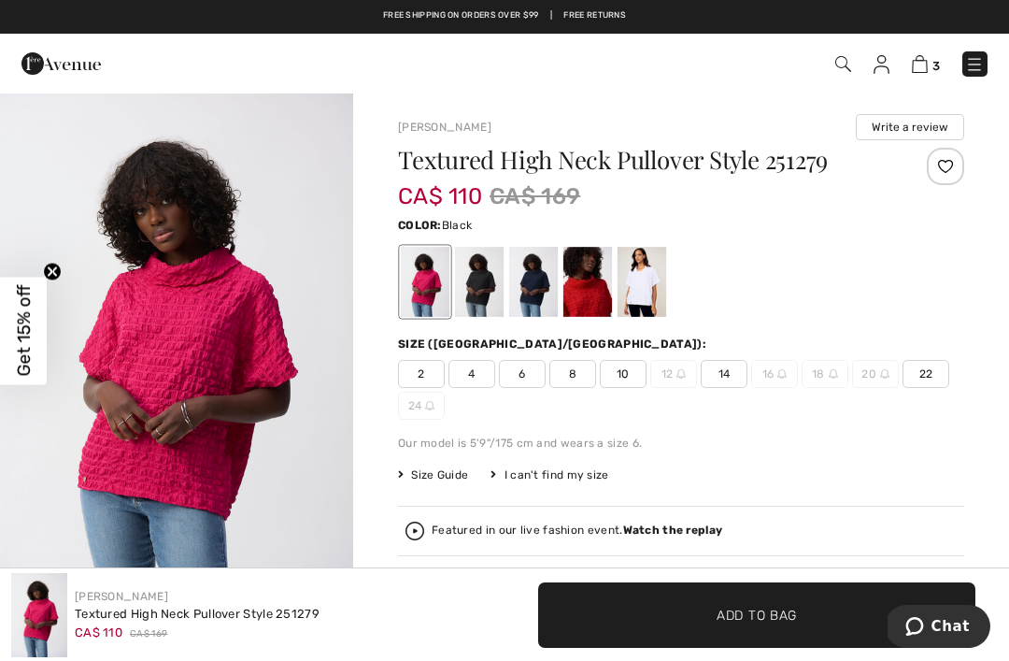
click at [488, 284] on div at bounding box center [479, 282] width 49 height 70
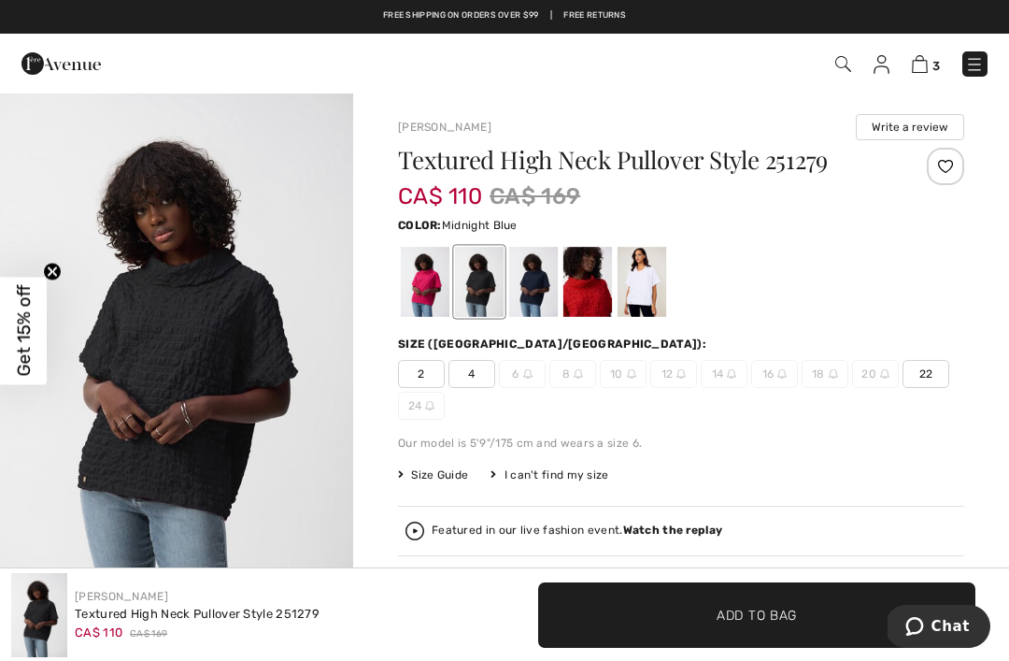
click at [535, 282] on div at bounding box center [533, 282] width 49 height 70
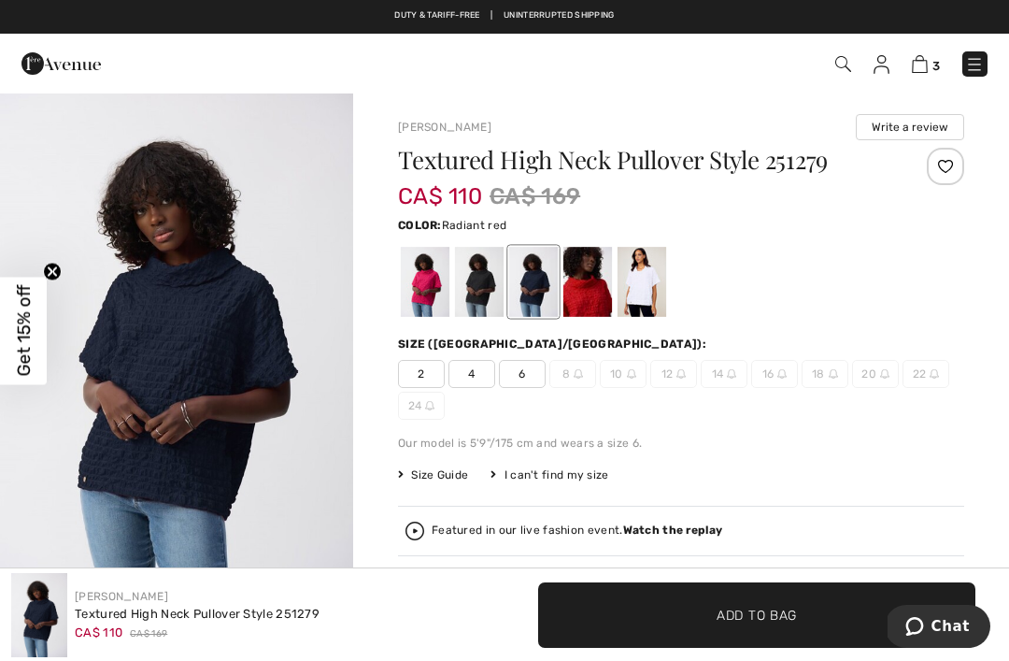
click at [598, 291] on div at bounding box center [588, 282] width 49 height 70
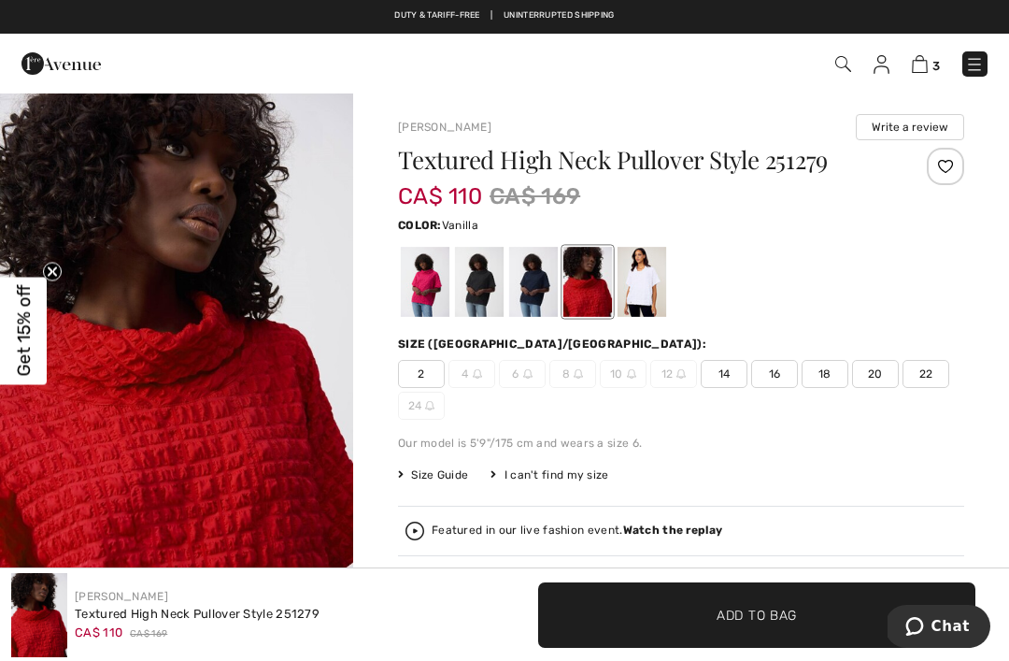
click at [647, 283] on div at bounding box center [642, 282] width 49 height 70
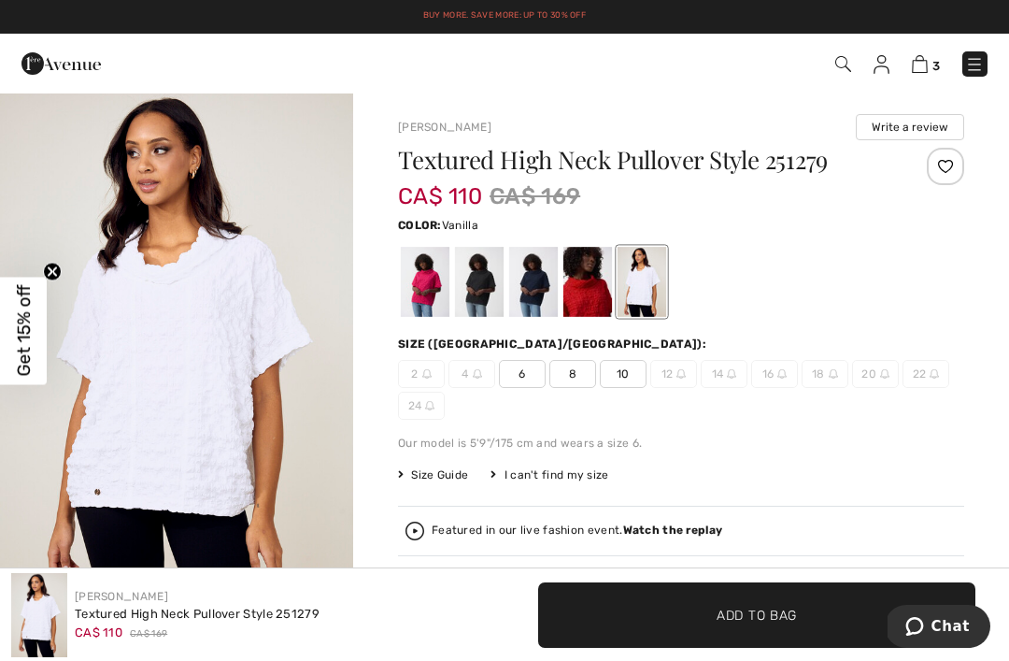
click at [918, 71] on img at bounding box center [920, 64] width 16 height 18
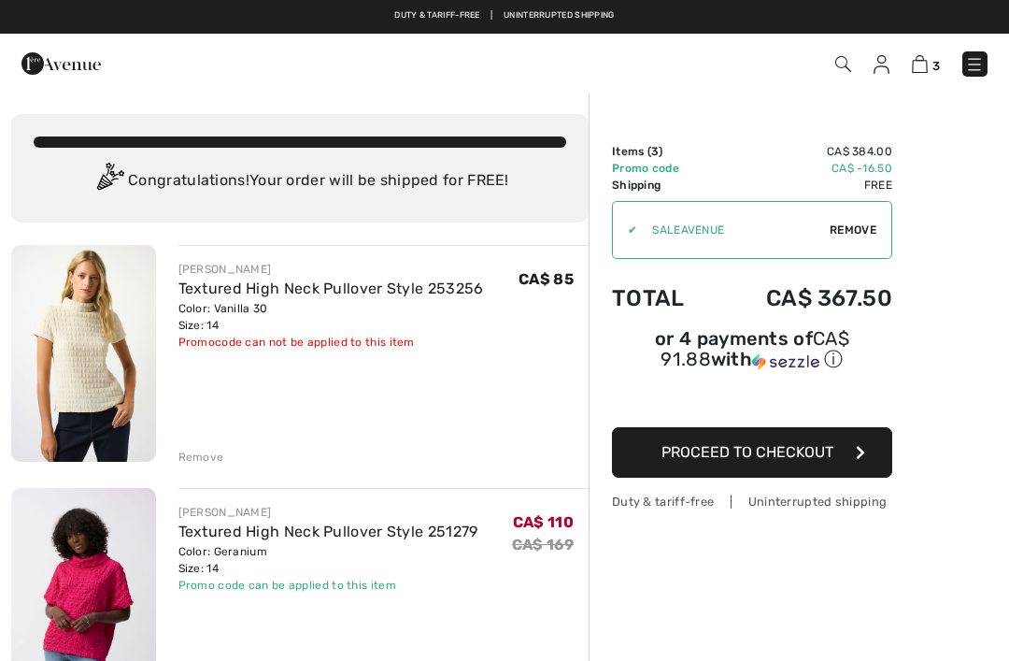
click at [200, 462] on div "Remove" at bounding box center [201, 457] width 46 height 17
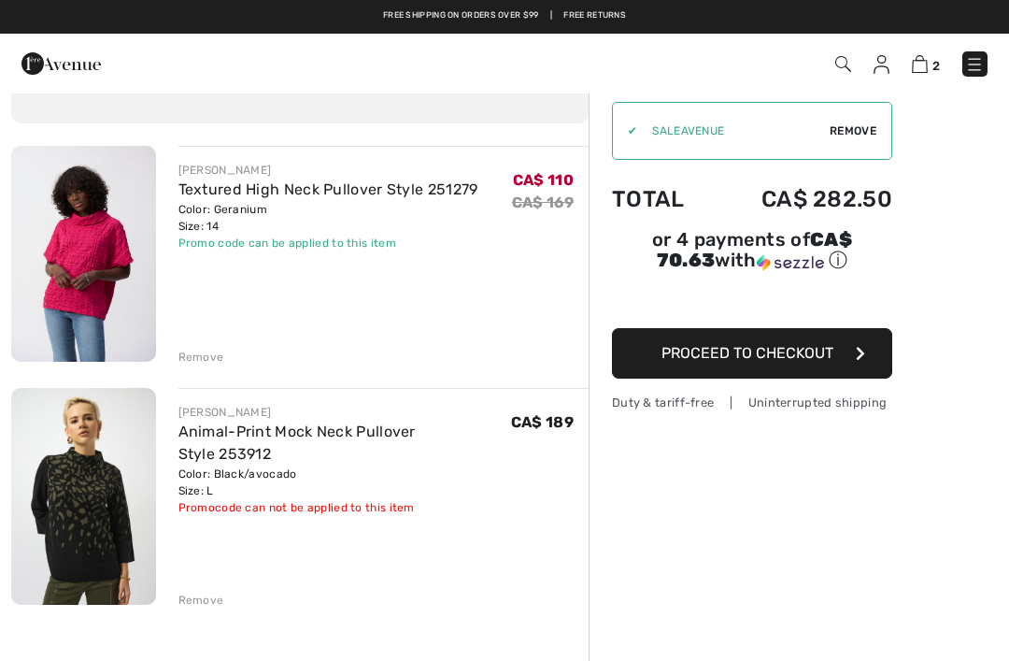
scroll to position [98, 0]
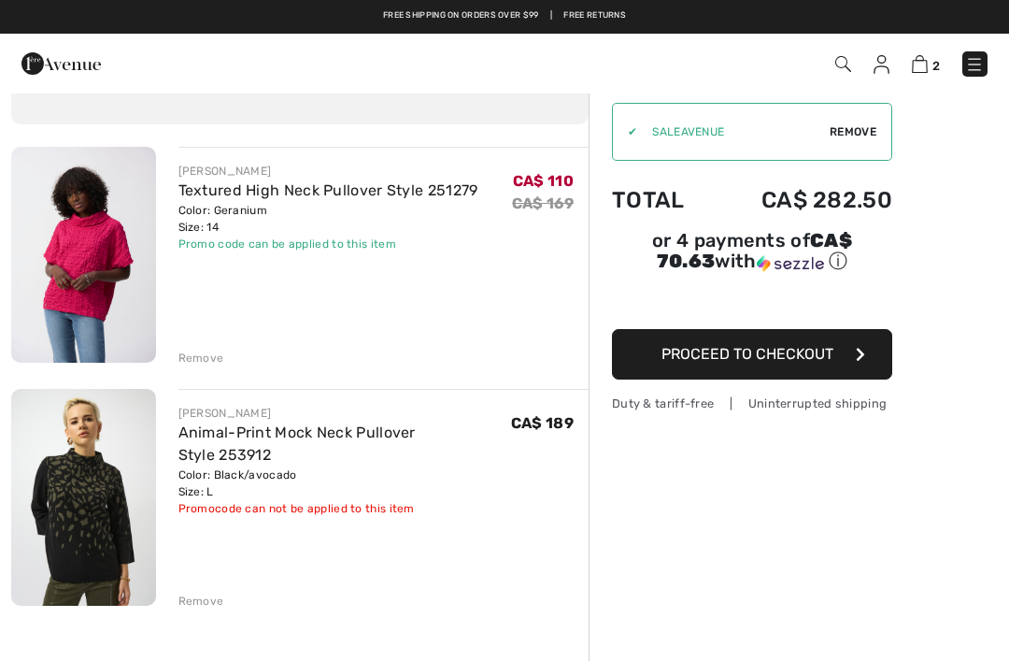
click at [102, 471] on img at bounding box center [83, 497] width 145 height 216
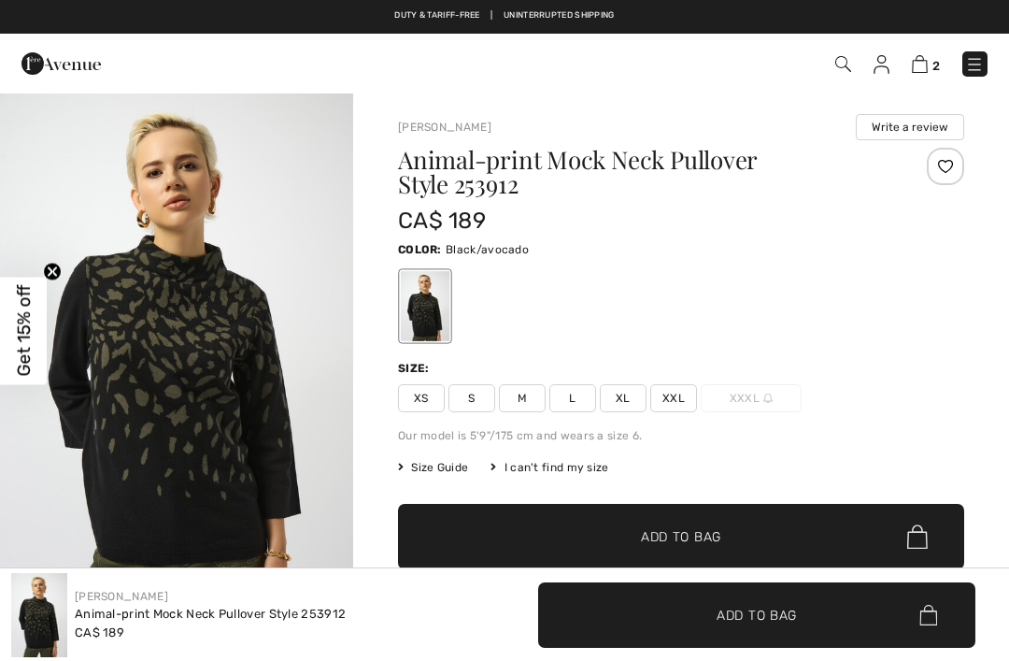
checkbox input "true"
click at [55, 74] on img at bounding box center [60, 63] width 79 height 37
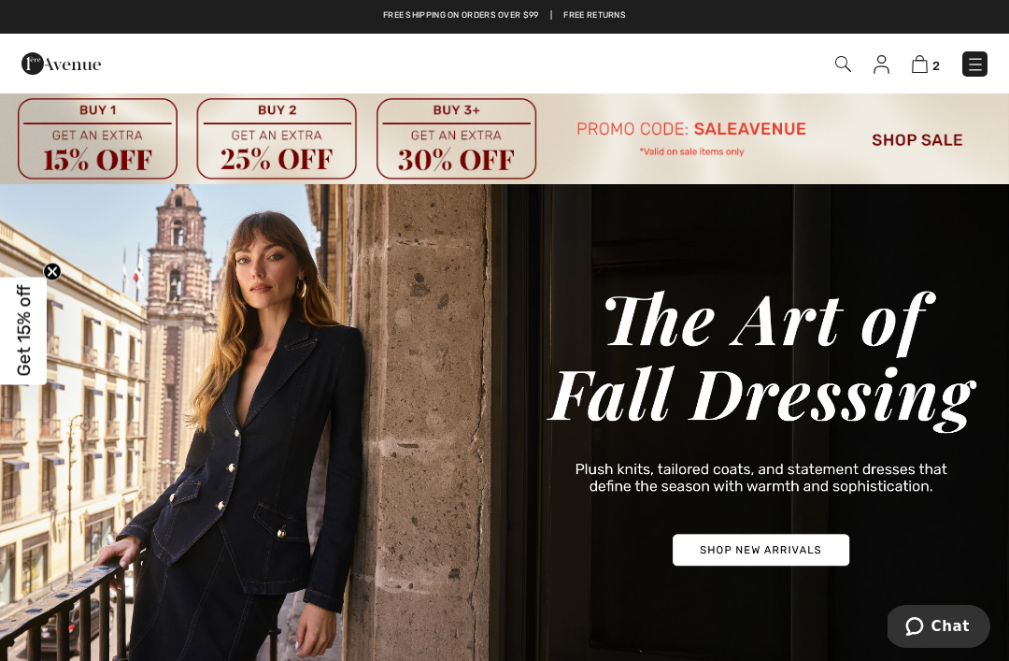
click at [971, 67] on img at bounding box center [975, 64] width 19 height 19
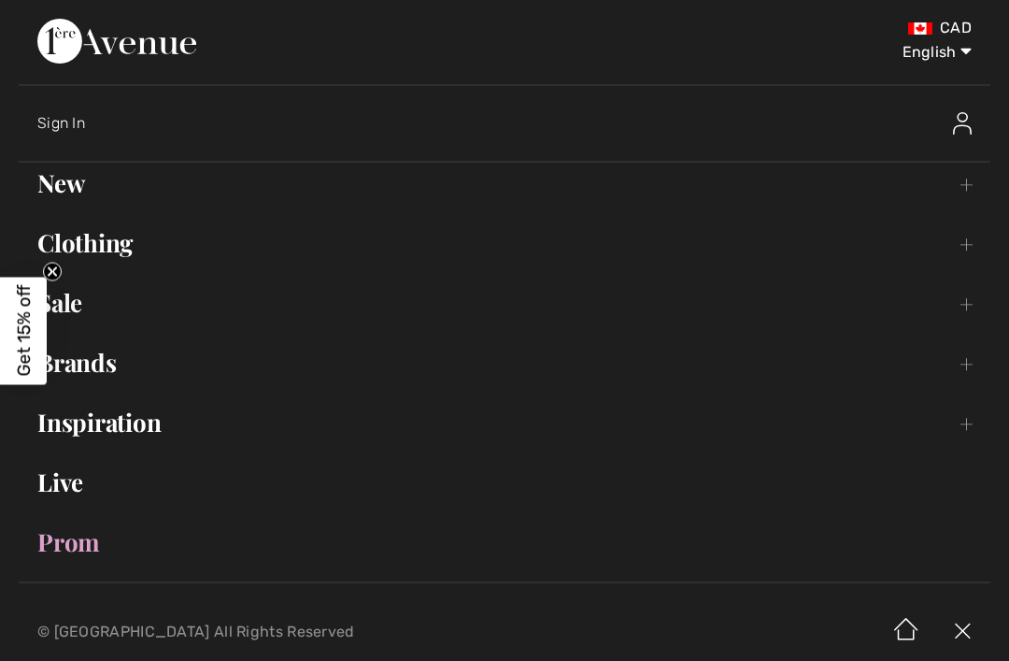
click at [86, 241] on link "Clothing Toggle submenu" at bounding box center [505, 242] width 972 height 41
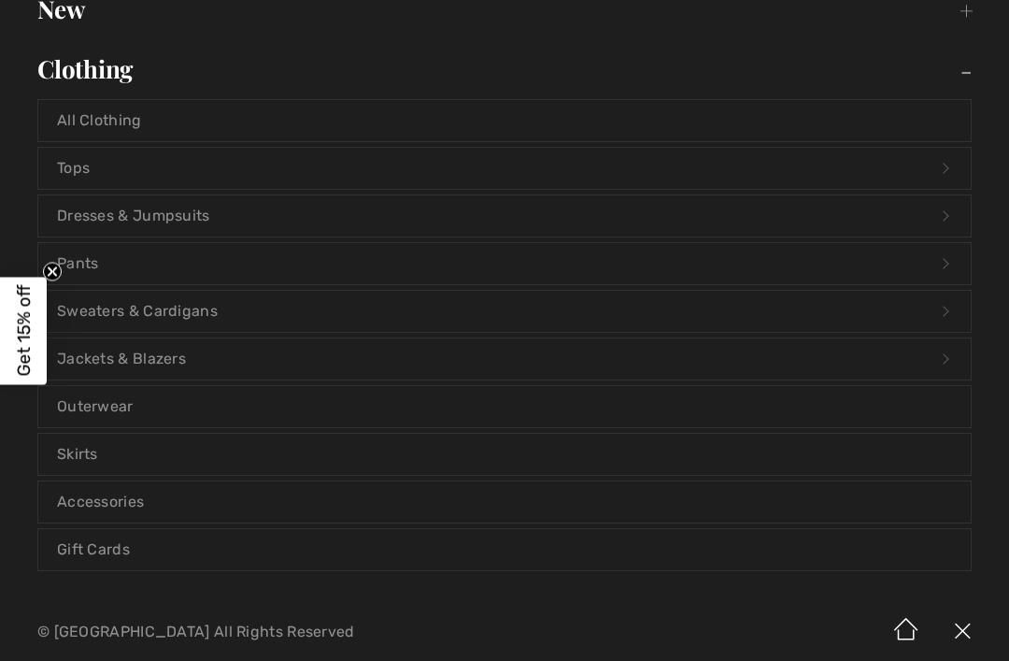
scroll to position [171, 0]
click at [75, 179] on link "Tops Open submenu" at bounding box center [504, 170] width 933 height 41
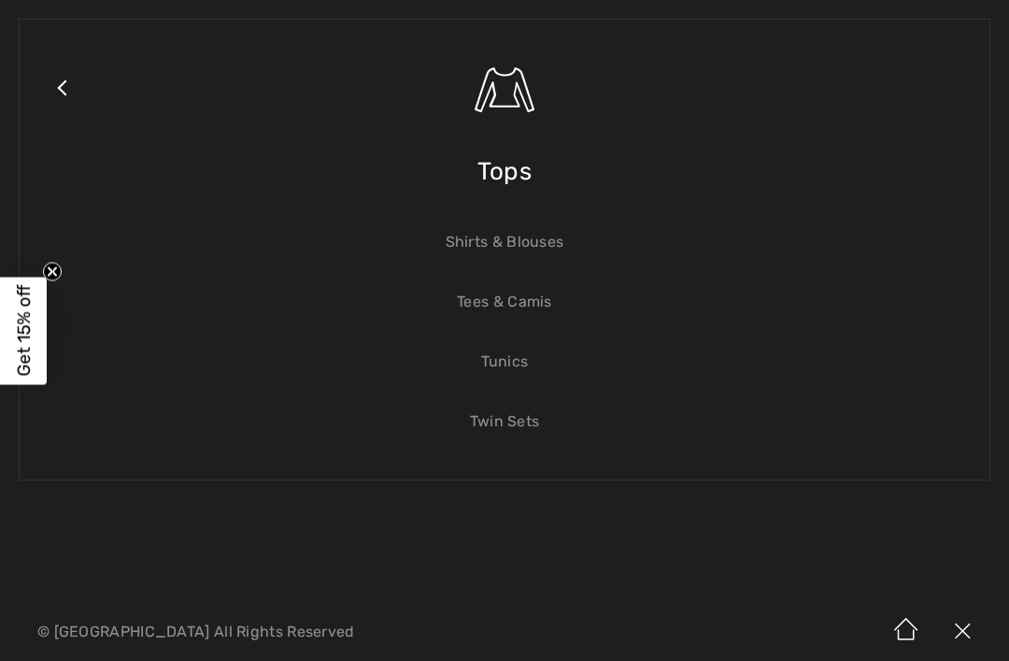
click at [555, 305] on link "Tees & Camis" at bounding box center [504, 301] width 933 height 41
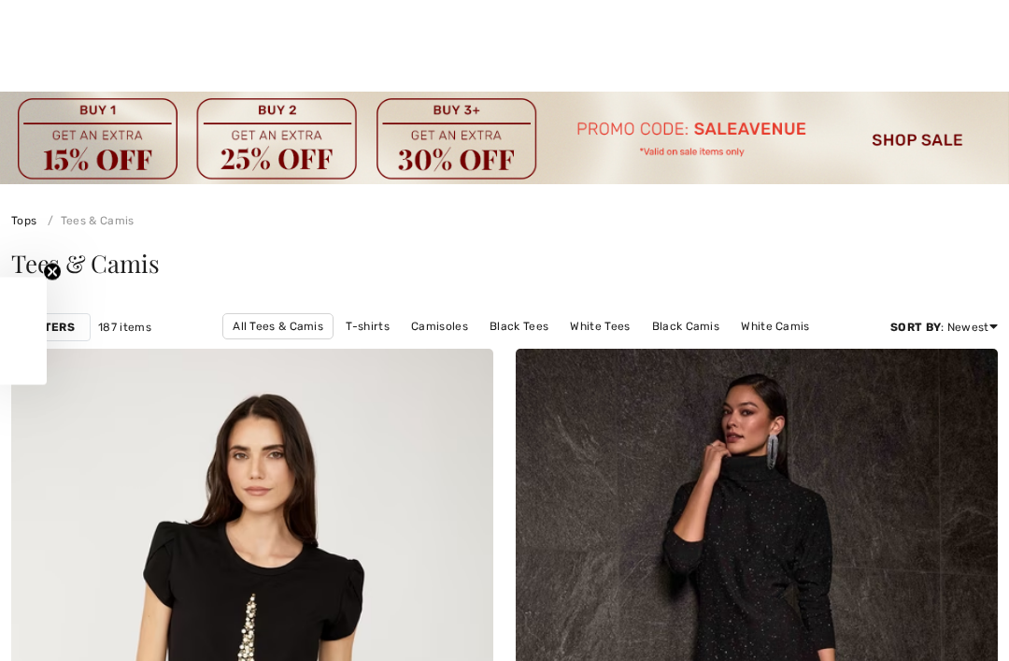
checkbox input "true"
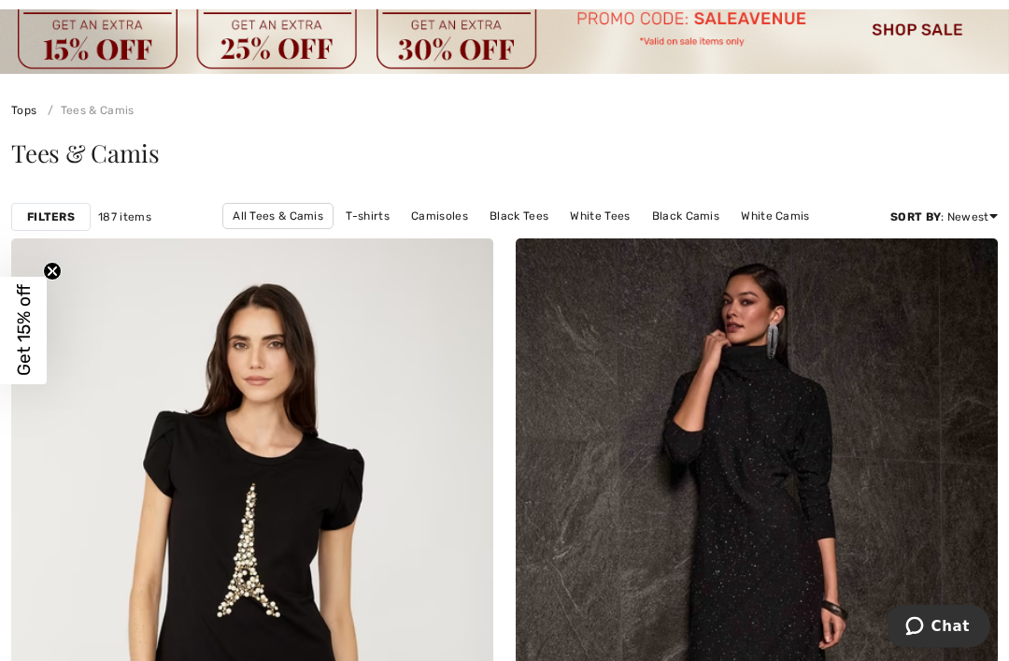
scroll to position [110, 0]
click at [391, 221] on link "T-shirts" at bounding box center [367, 216] width 62 height 24
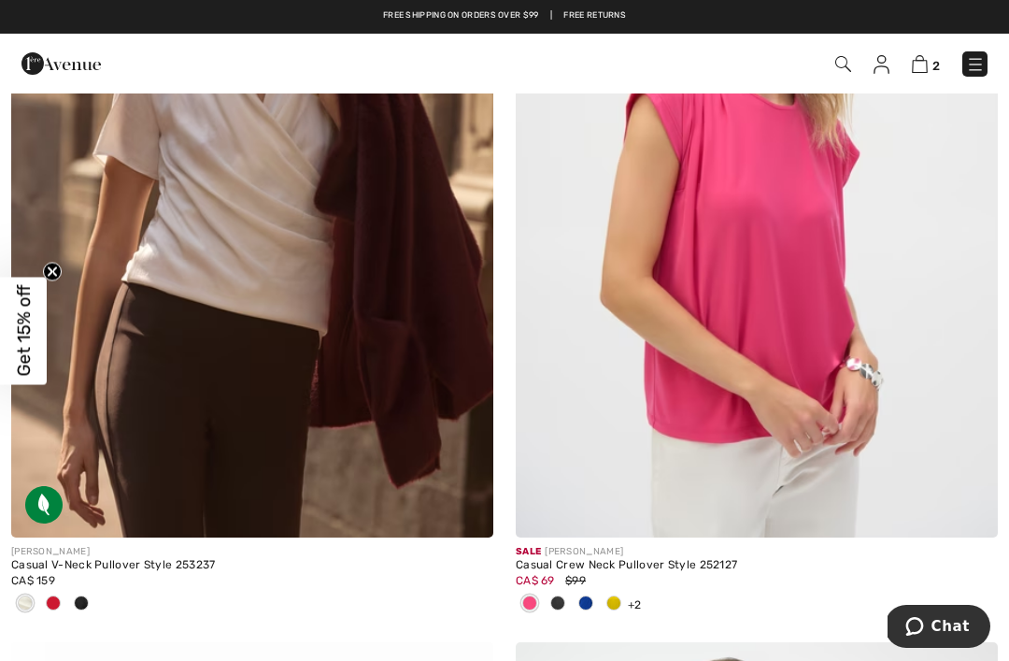
scroll to position [2982, 0]
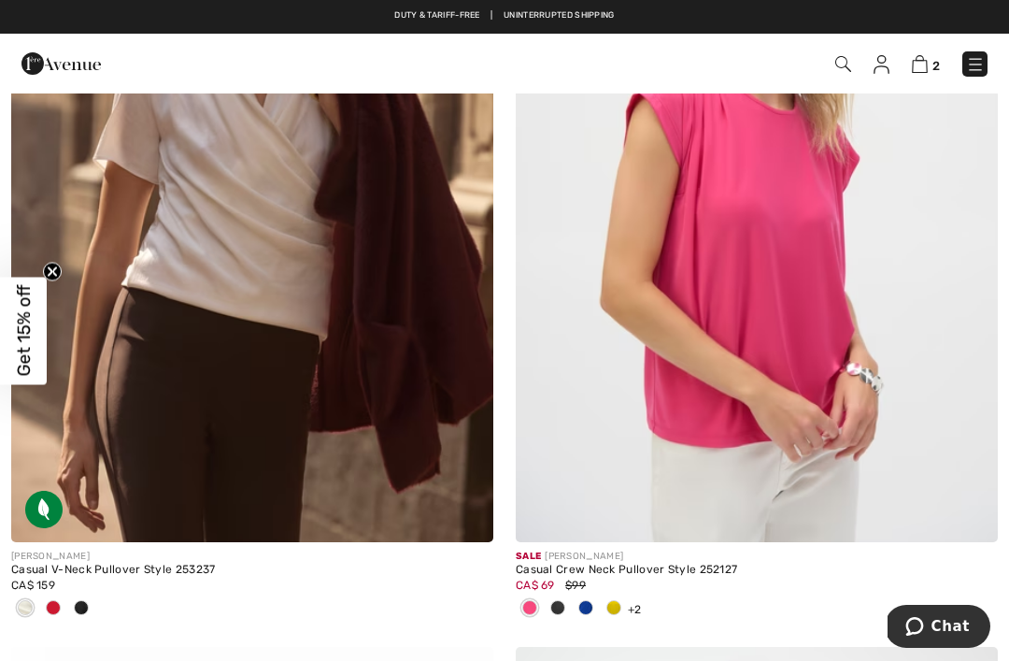
click at [590, 607] on span at bounding box center [585, 607] width 15 height 15
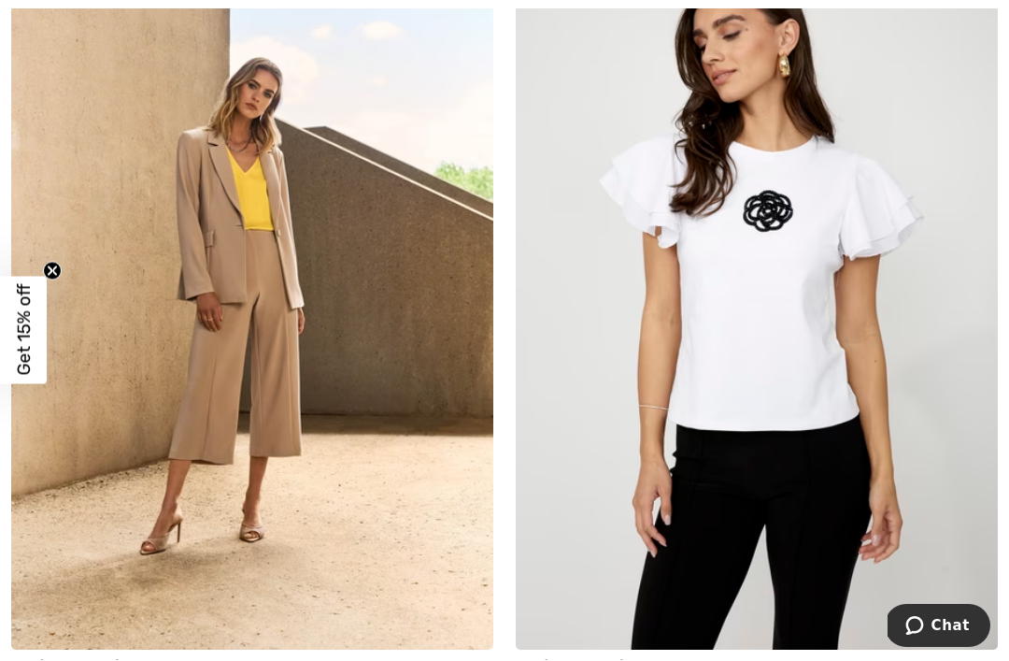
scroll to position [14811, 0]
click at [792, 326] on img at bounding box center [757, 287] width 482 height 723
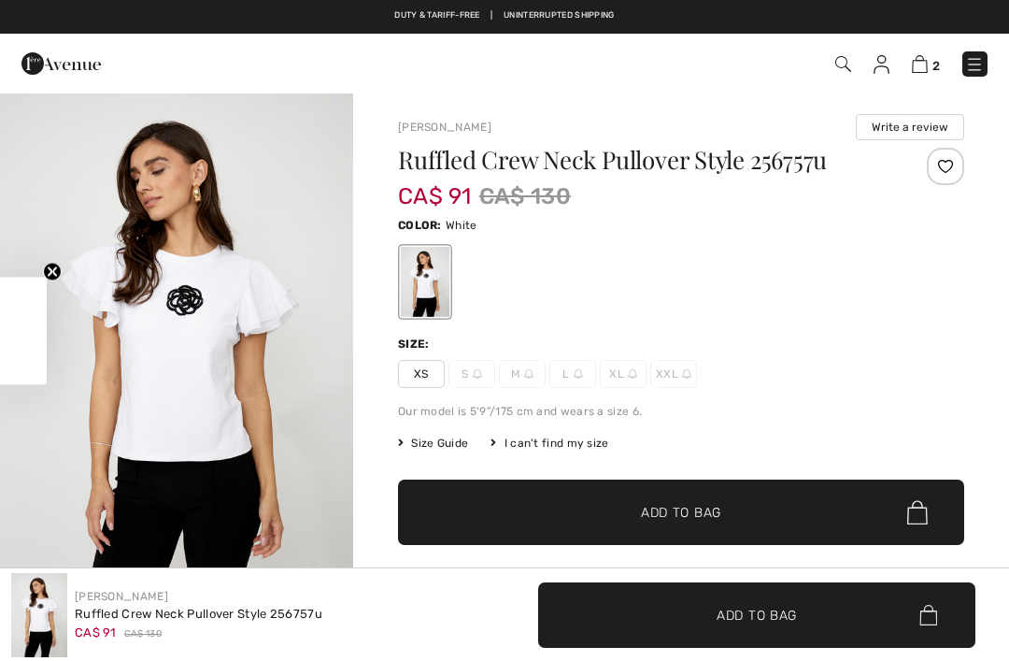
checkbox input "true"
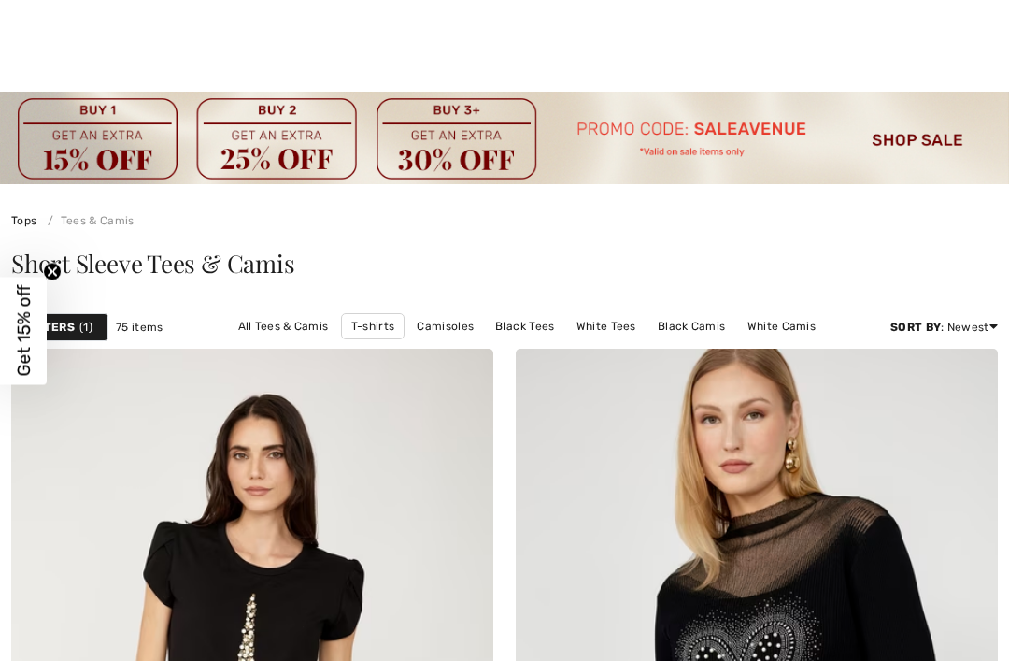
checkbox input "true"
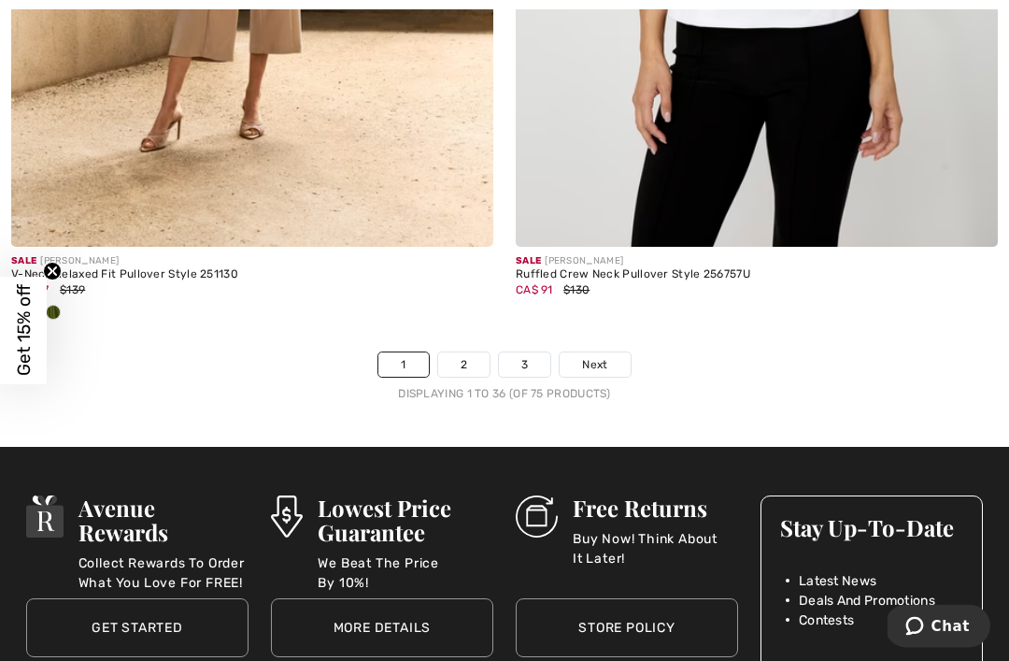
scroll to position [15236, 0]
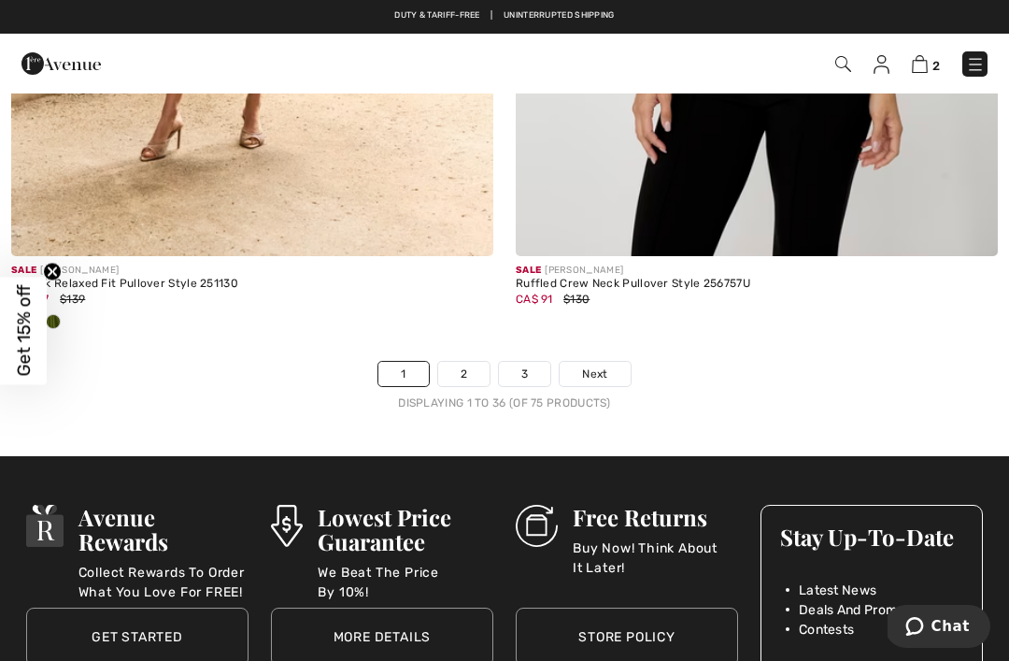
click at [471, 362] on link "2" at bounding box center [463, 374] width 51 height 24
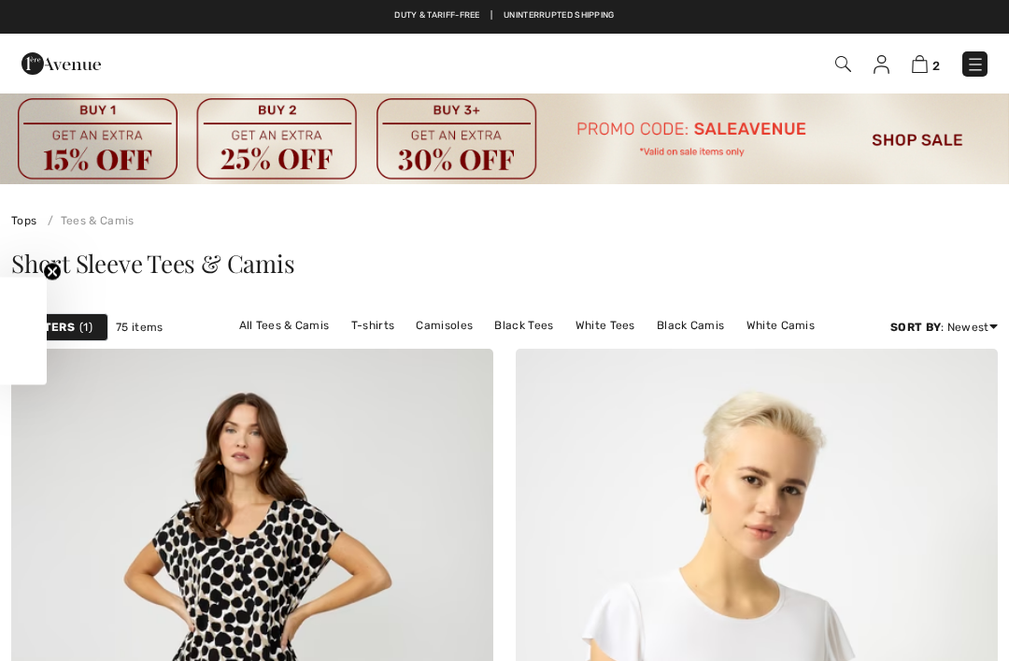
checkbox input "true"
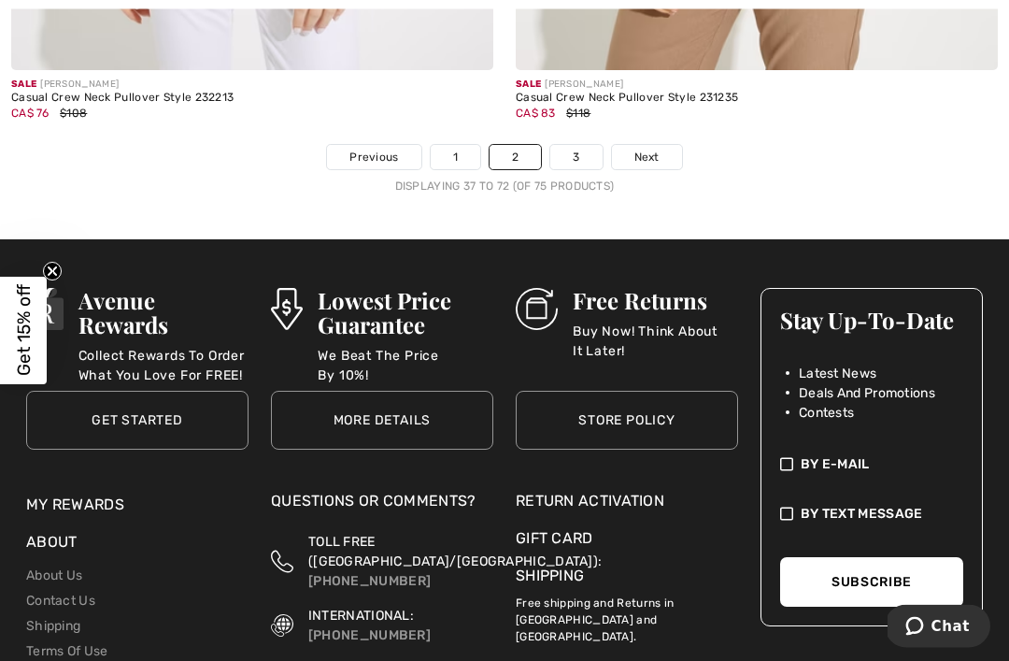
scroll to position [15226, 0]
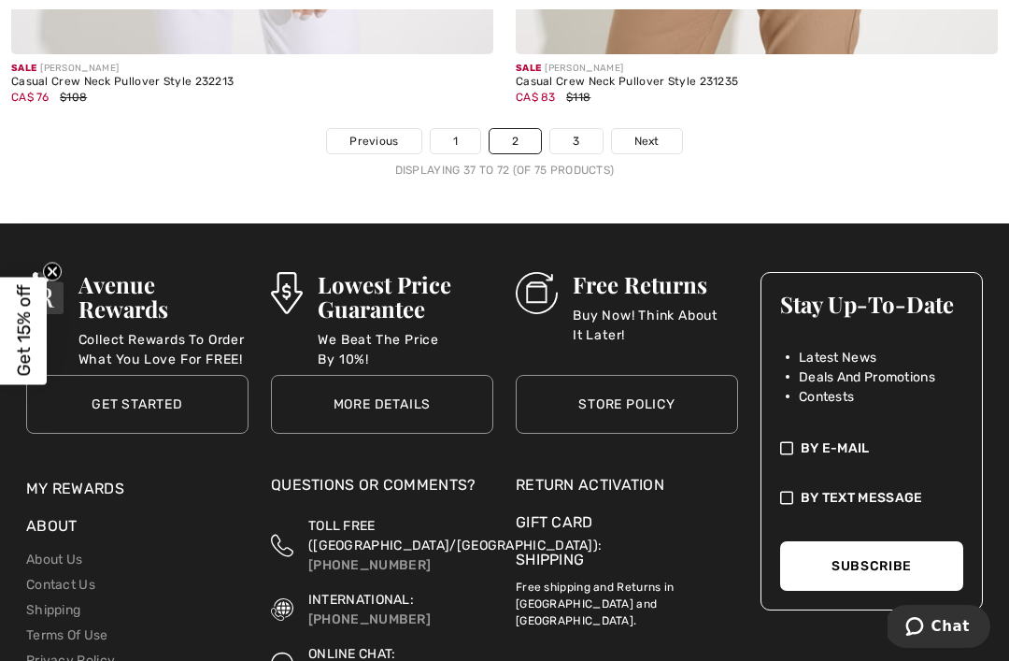
click at [578, 137] on link "3" at bounding box center [575, 141] width 51 height 24
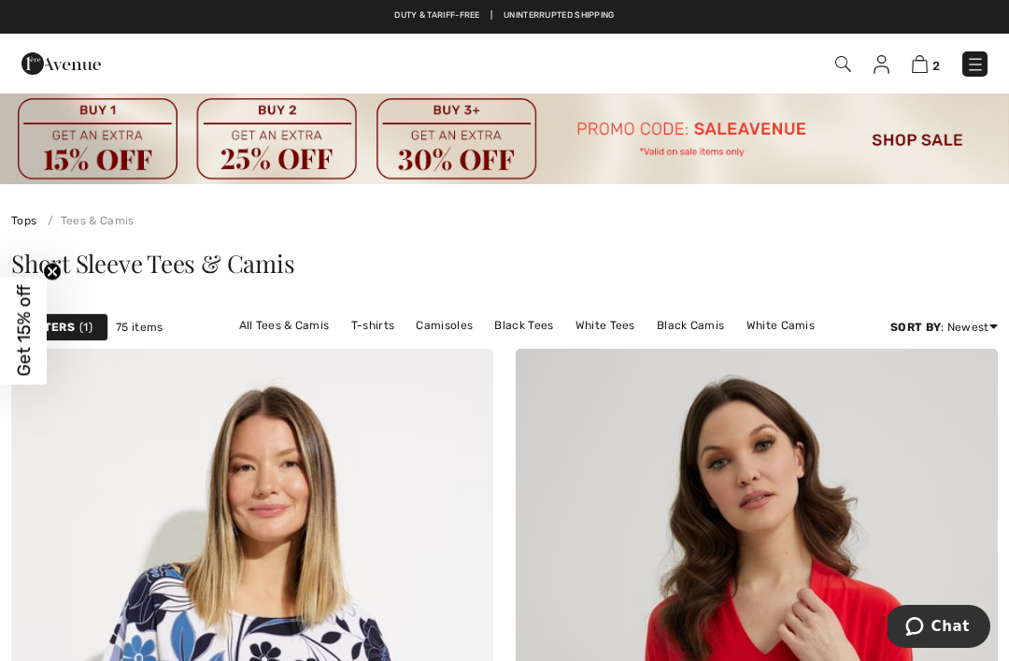
click at [66, 65] on img at bounding box center [60, 63] width 79 height 37
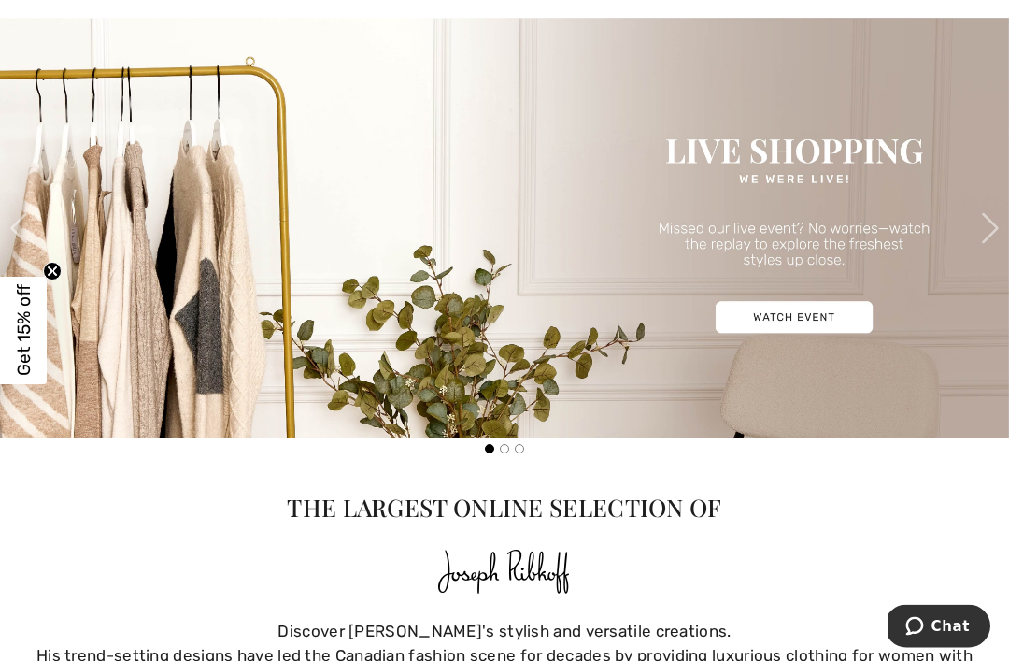
scroll to position [664, 0]
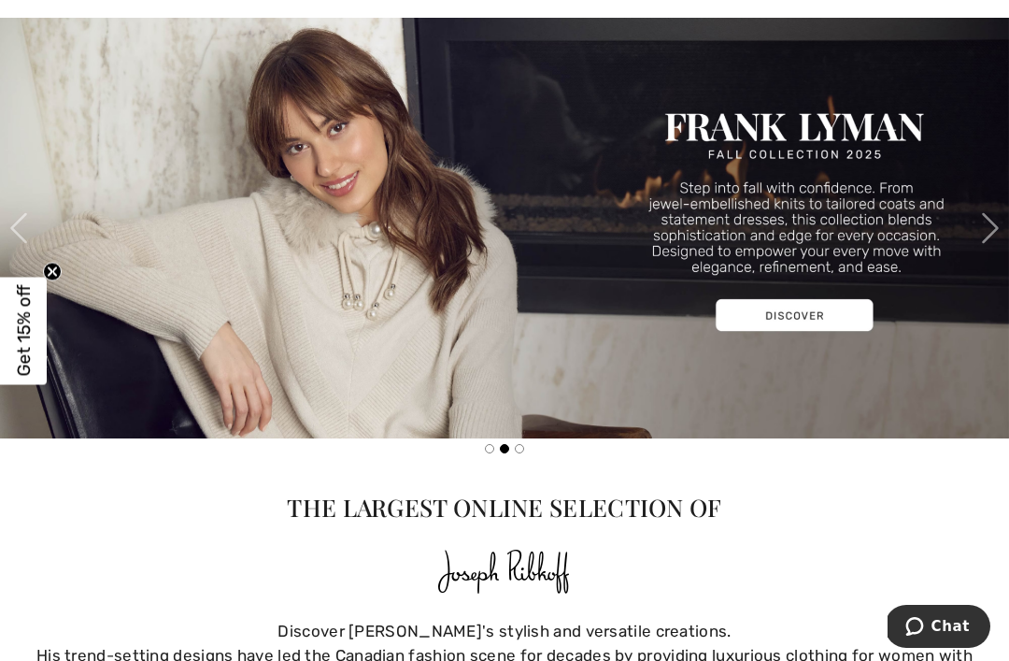
click at [804, 321] on picture at bounding box center [504, 228] width 1009 height 421
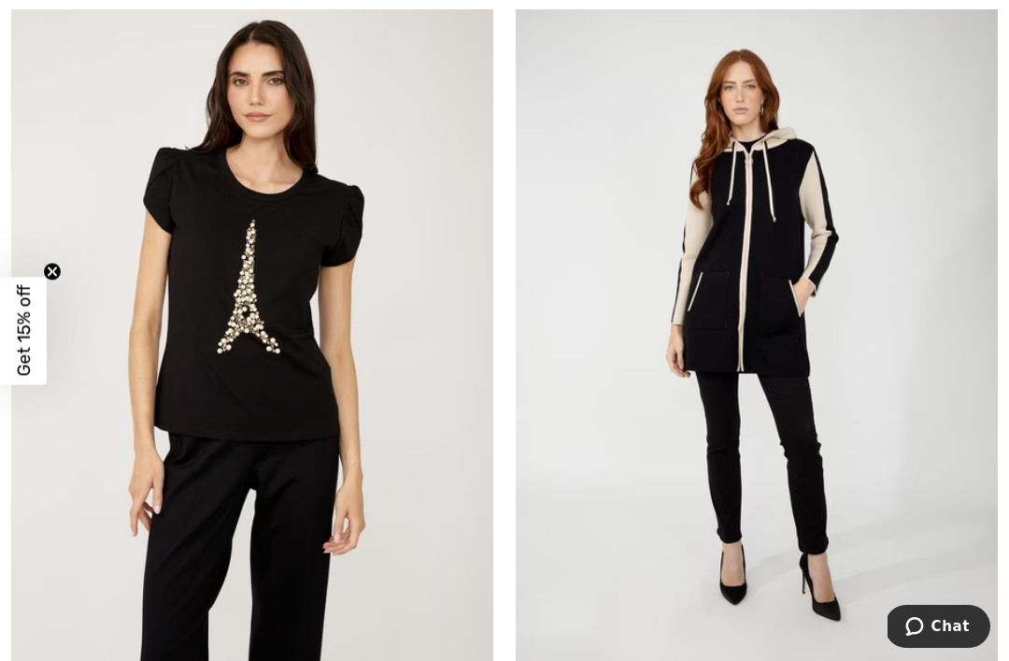
scroll to position [748, 0]
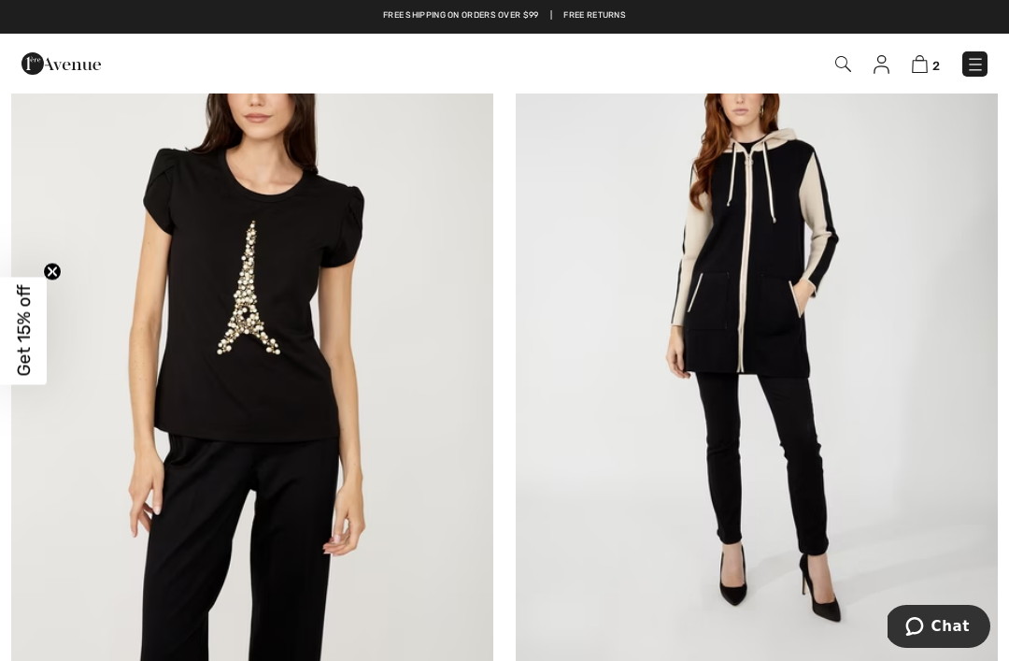
click at [288, 361] on img at bounding box center [252, 337] width 482 height 723
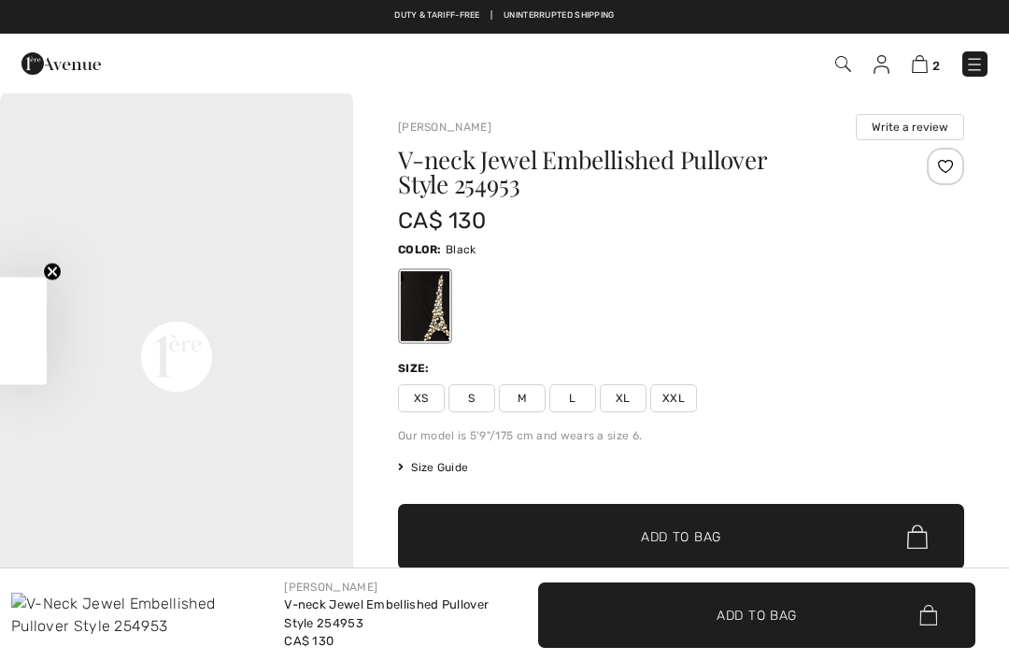
checkbox input "true"
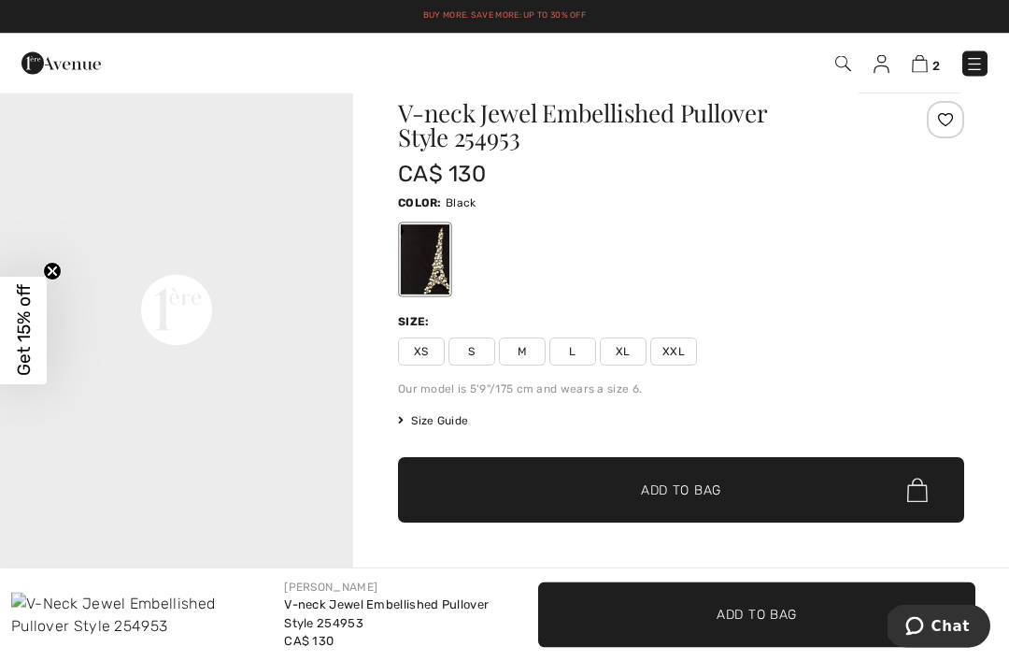
scroll to position [41, 0]
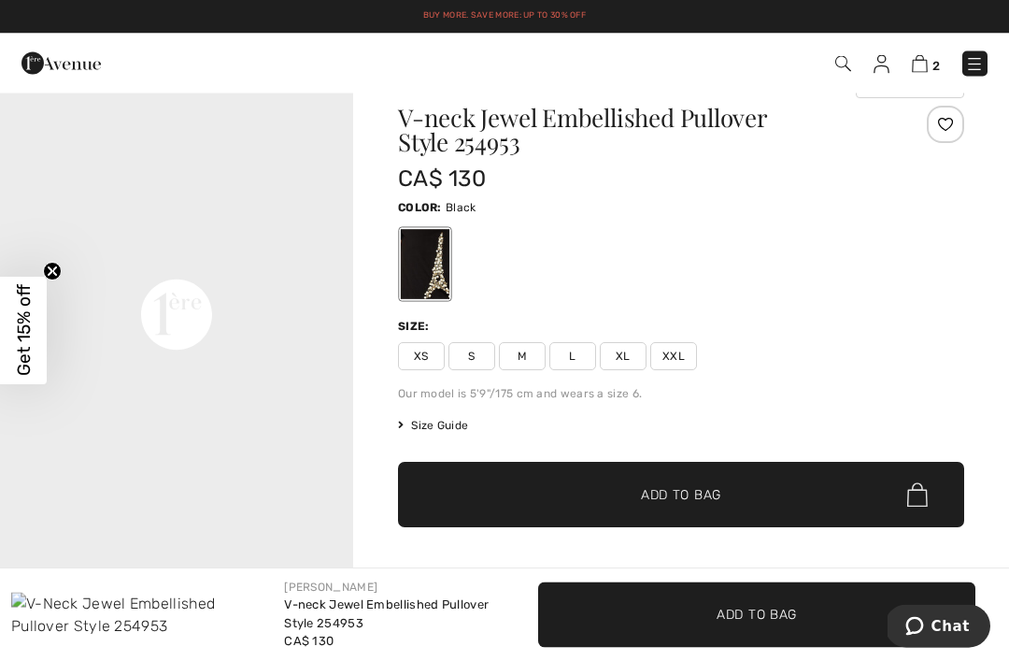
click at [55, 253] on div at bounding box center [176, 315] width 353 height 530
click at [57, 278] on circle "Close teaser" at bounding box center [53, 272] width 18 height 18
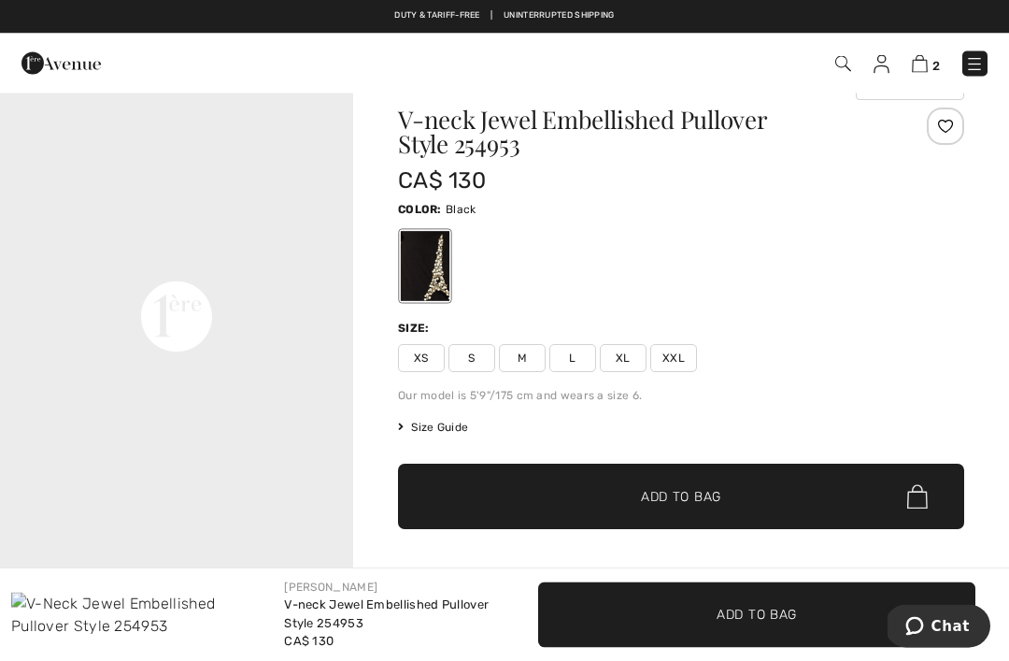
scroll to position [34, 0]
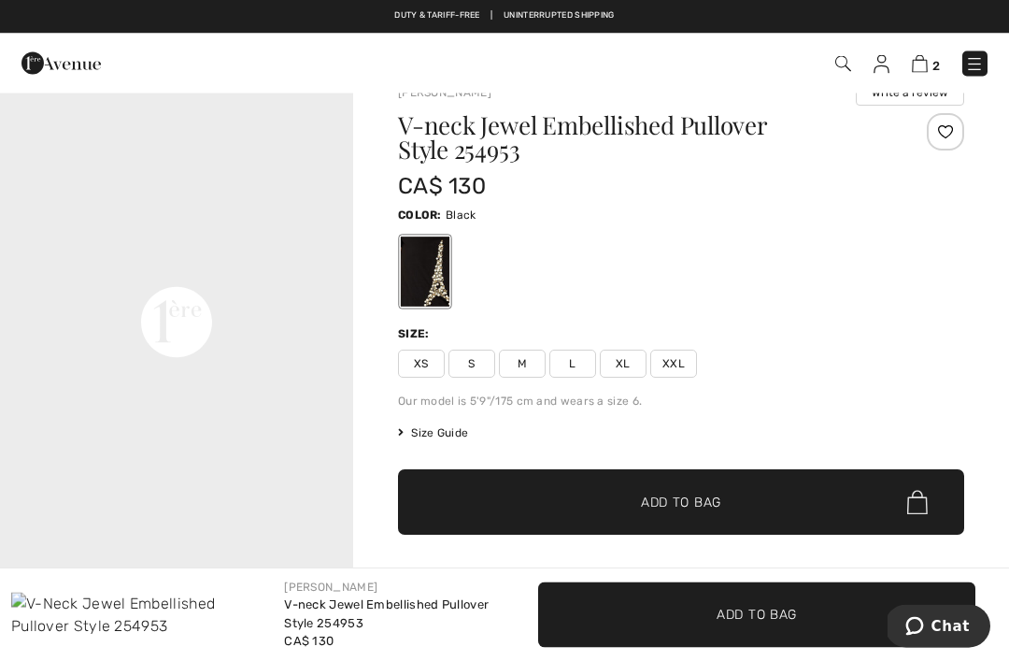
click at [430, 281] on div at bounding box center [425, 272] width 49 height 70
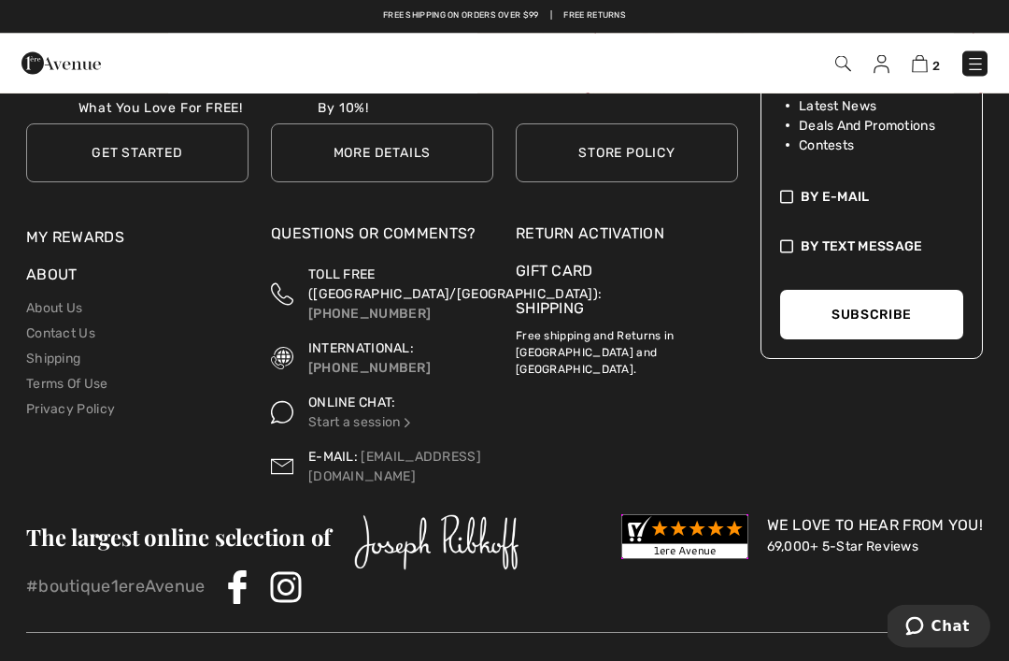
scroll to position [15954, 0]
